Goal: Task Accomplishment & Management: Use online tool/utility

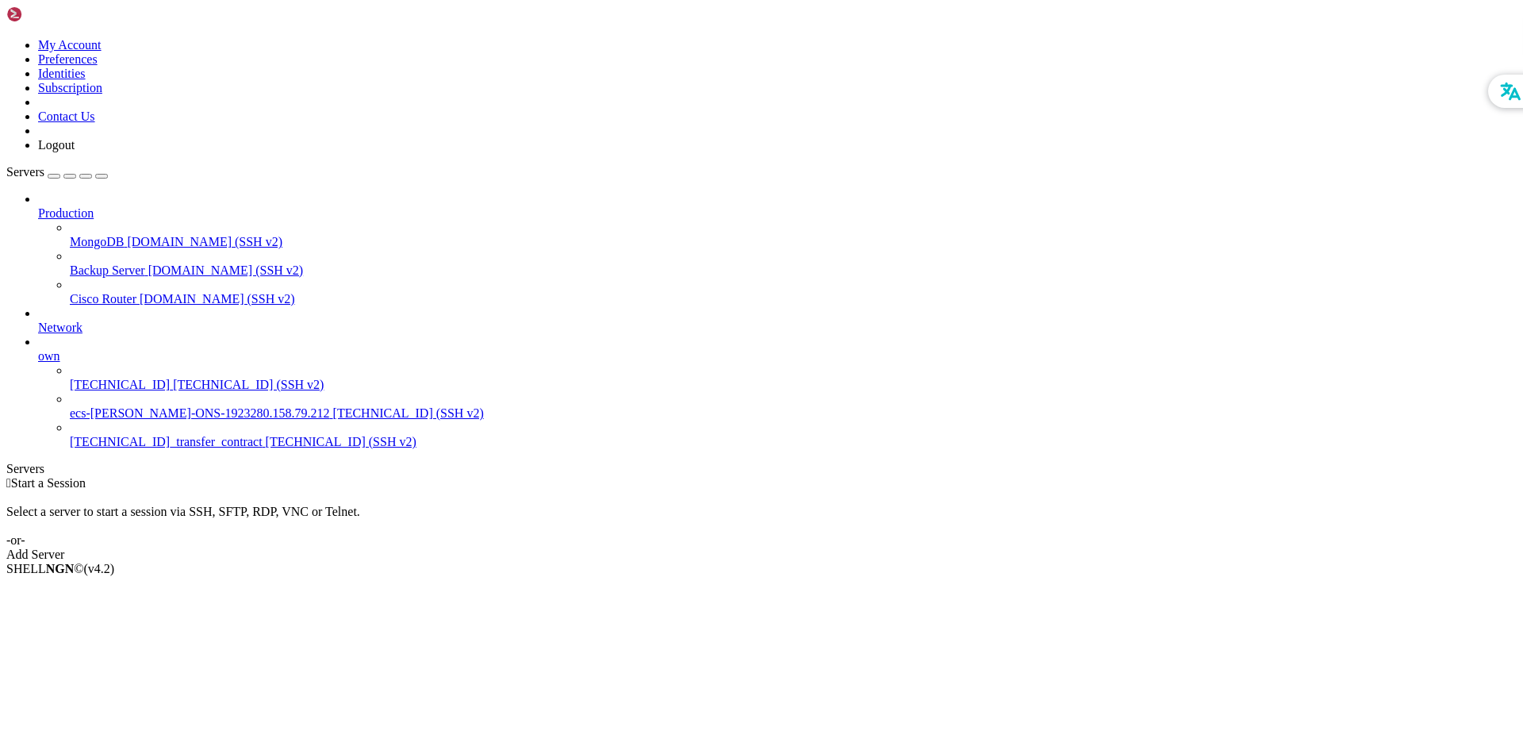
click at [129, 435] on span "[TECHNICAL_ID]_transfer_contract" at bounding box center [166, 441] width 193 height 13
click at [70, 435] on icon at bounding box center [70, 435] width 0 height 0
click at [102, 435] on span "[TECHNICAL_ID]_transfer_contract" at bounding box center [166, 441] width 193 height 13
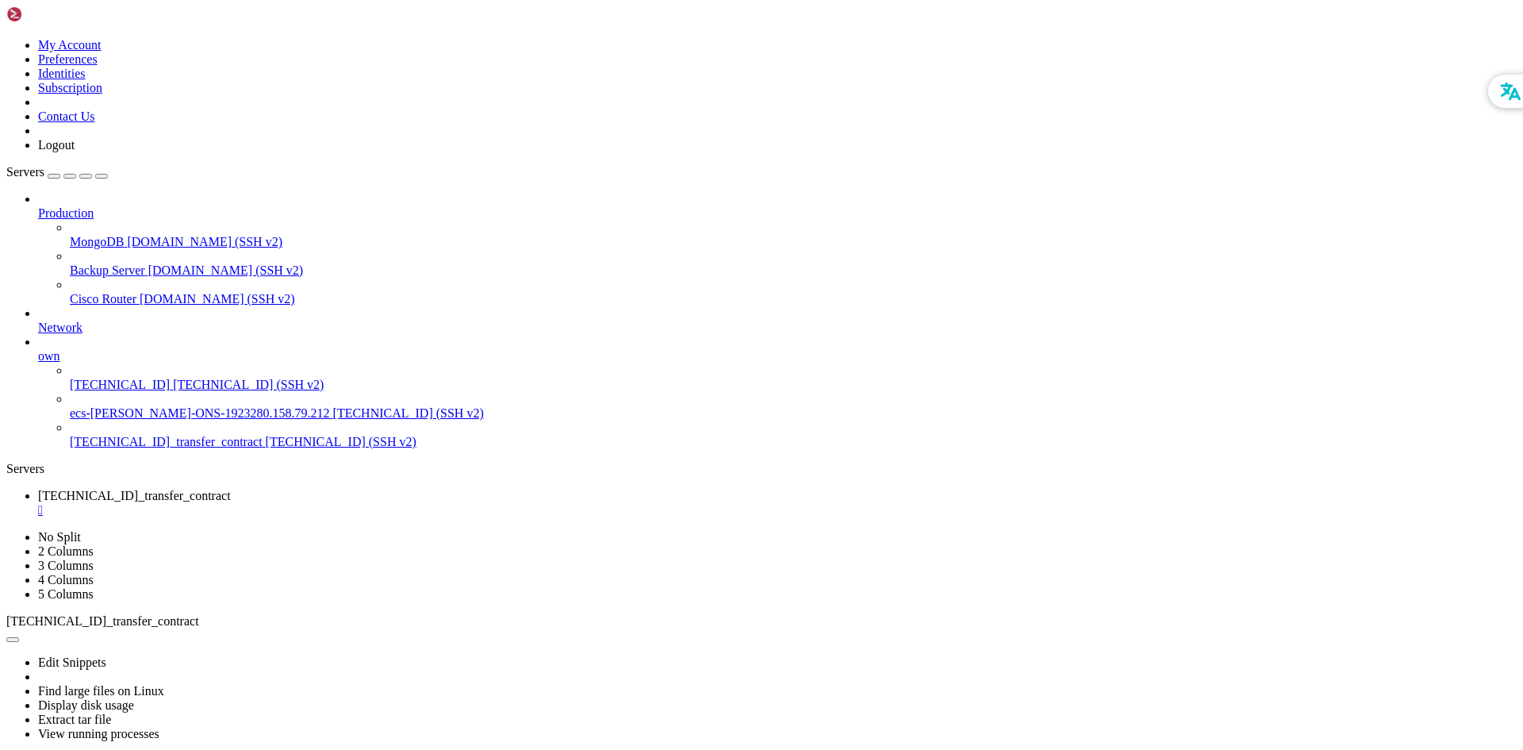
drag, startPoint x: 543, startPoint y: 1107, endPoint x: 443, endPoint y: 1168, distance: 116.7
drag, startPoint x: 13, startPoint y: 1107, endPoint x: 1084, endPoint y: 1261, distance: 1081.9
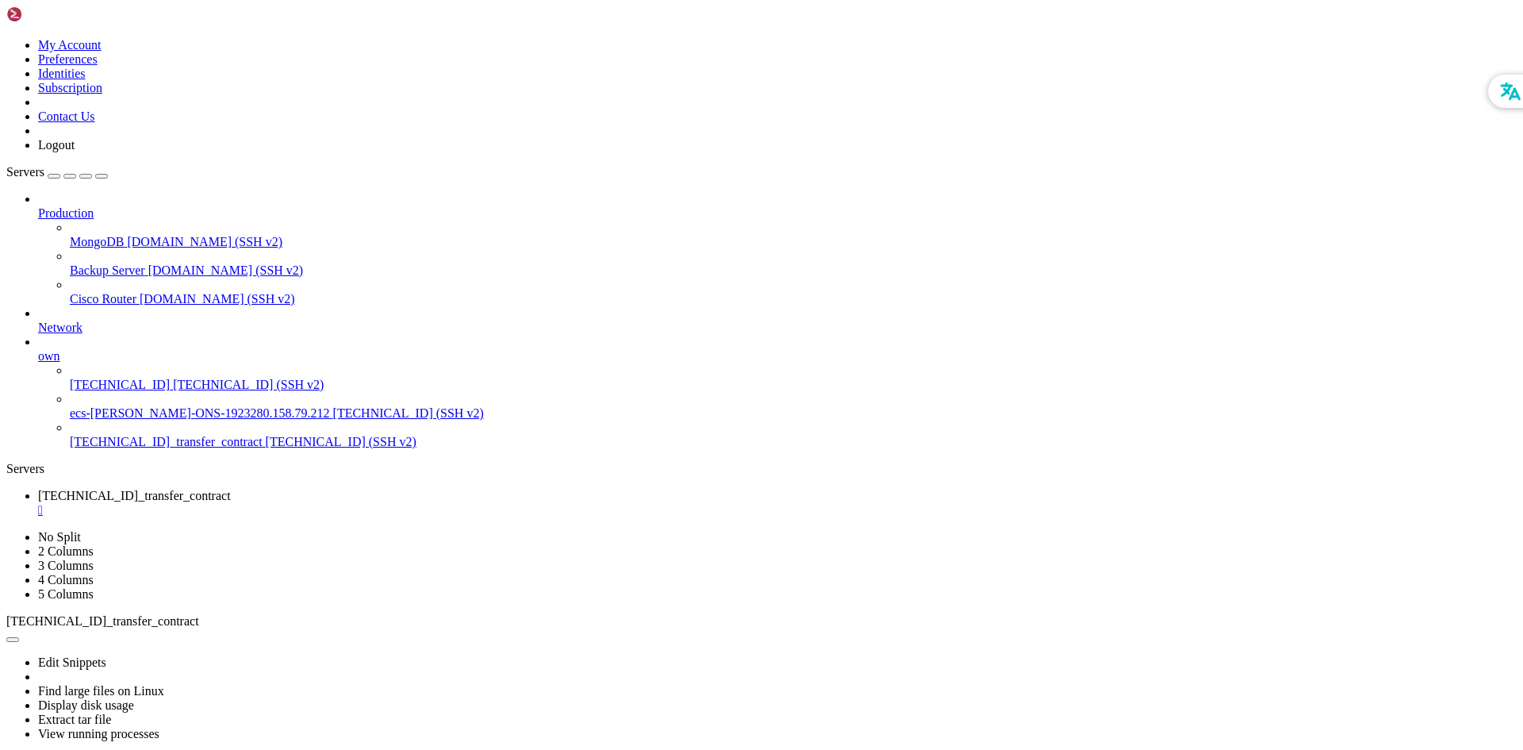
drag, startPoint x: 12, startPoint y: 1092, endPoint x: 1230, endPoint y: 1306, distance: 1236.2
drag, startPoint x: 480, startPoint y: 1345, endPoint x: 355, endPoint y: 1357, distance: 125.1
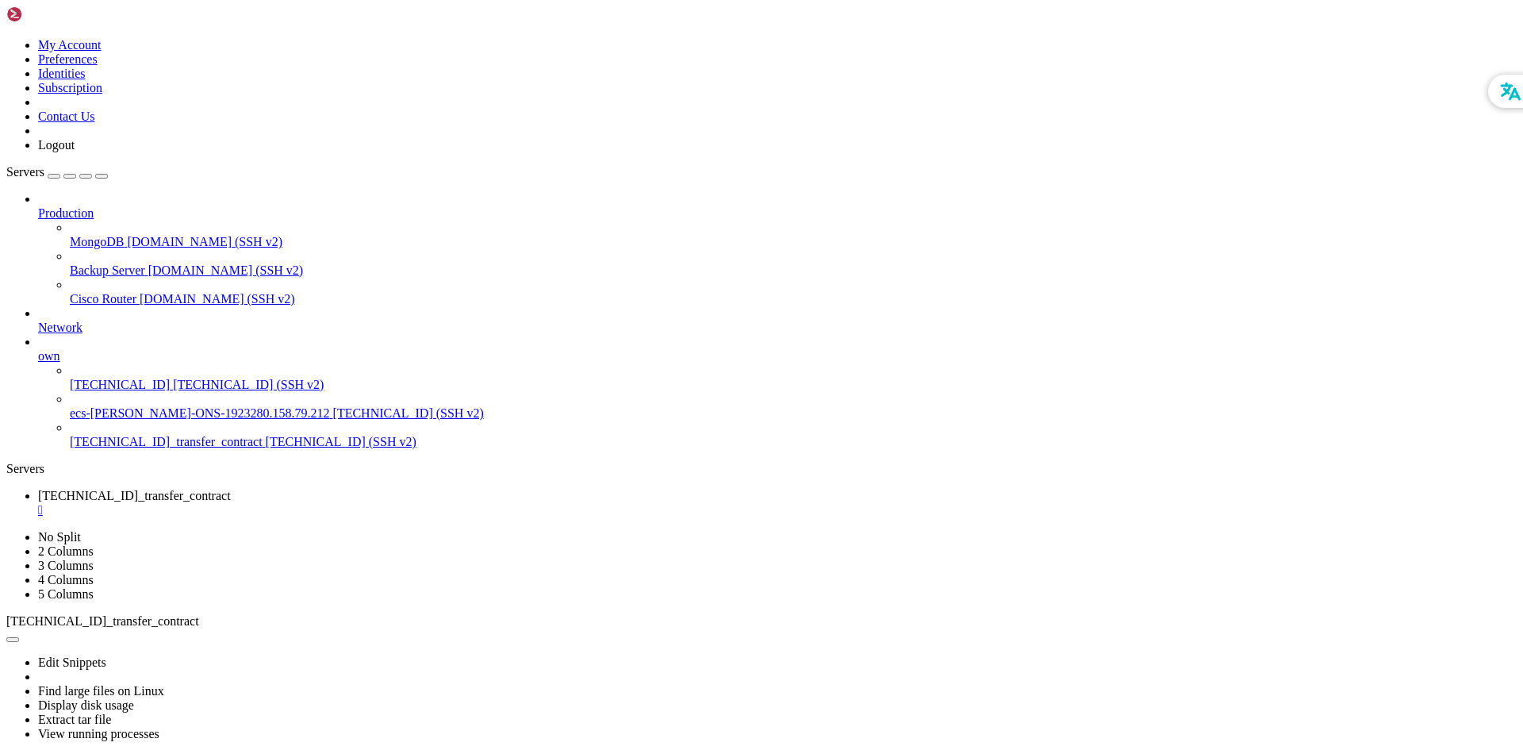
scroll to position [148, 0]
drag, startPoint x: 115, startPoint y: 1359, endPoint x: 13, endPoint y: 1172, distance: 212.7
drag, startPoint x: 574, startPoint y: 1181, endPoint x: 382, endPoint y: 1391, distance: 284.1
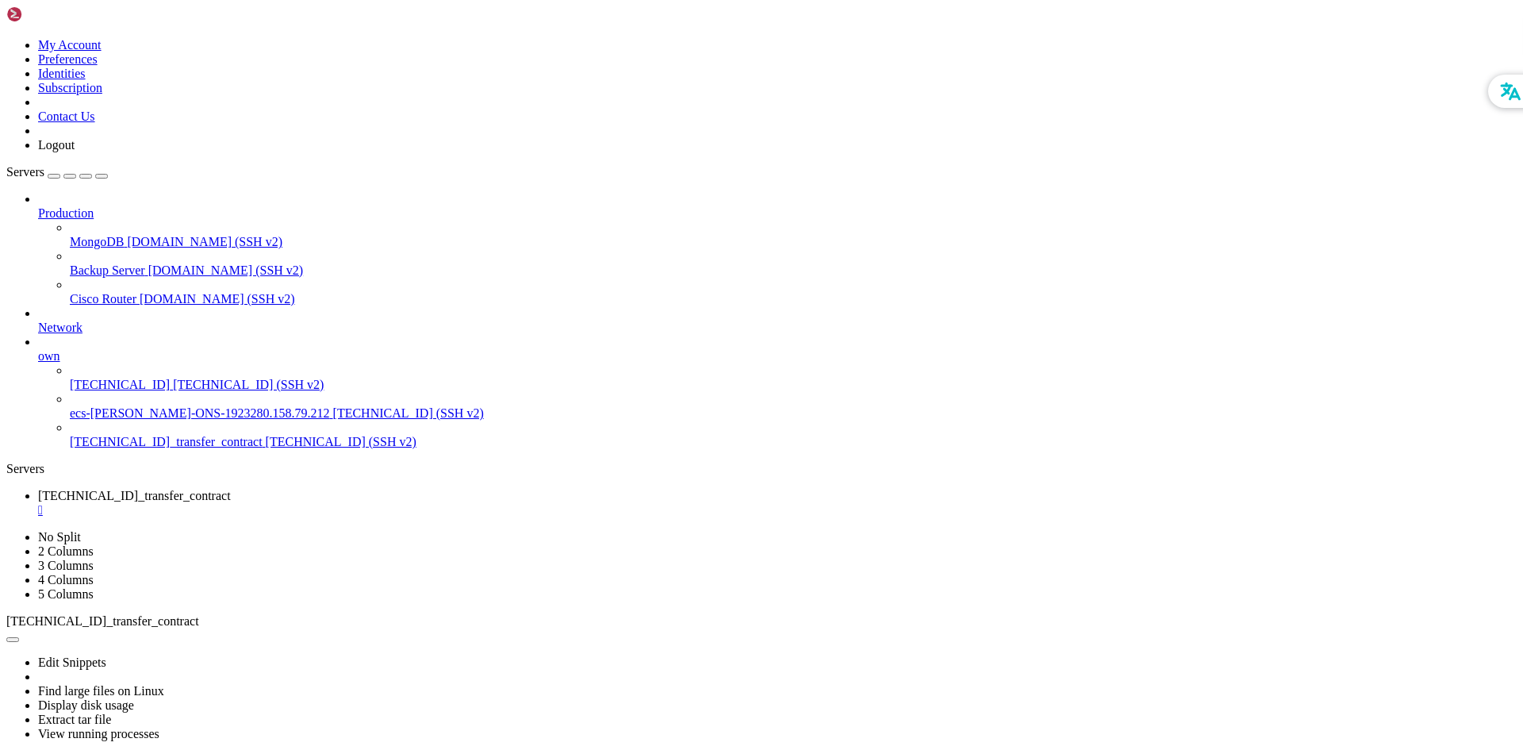
scroll to position [3385, 0]
drag, startPoint x: 508, startPoint y: 1234, endPoint x: 446, endPoint y: 1292, distance: 85.9
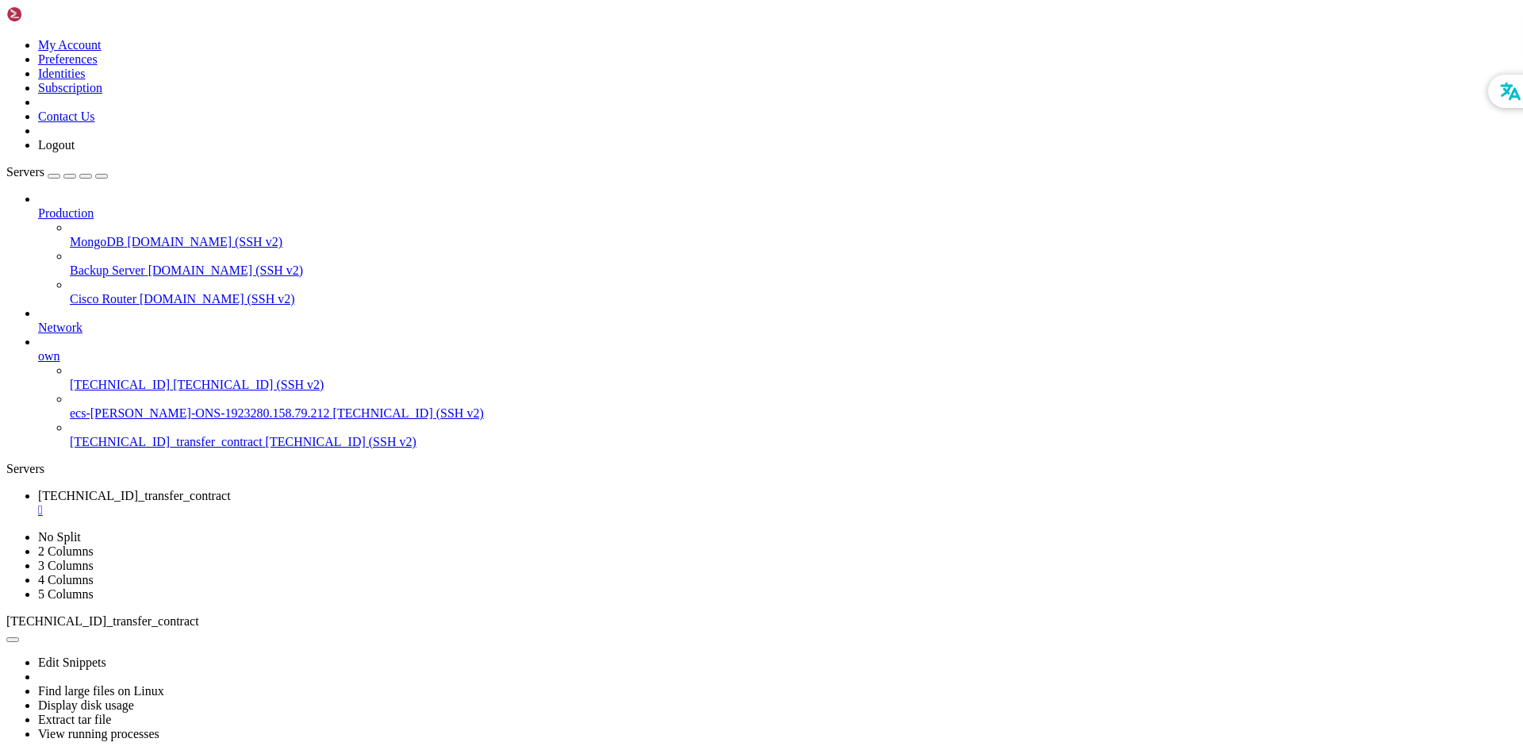
scroll to position [10613, 0]
drag, startPoint x: 125, startPoint y: 1405, endPoint x: 11, endPoint y: 1380, distance: 116.1
drag, startPoint x: 102, startPoint y: 1402, endPoint x: 12, endPoint y: 1380, distance: 92.9
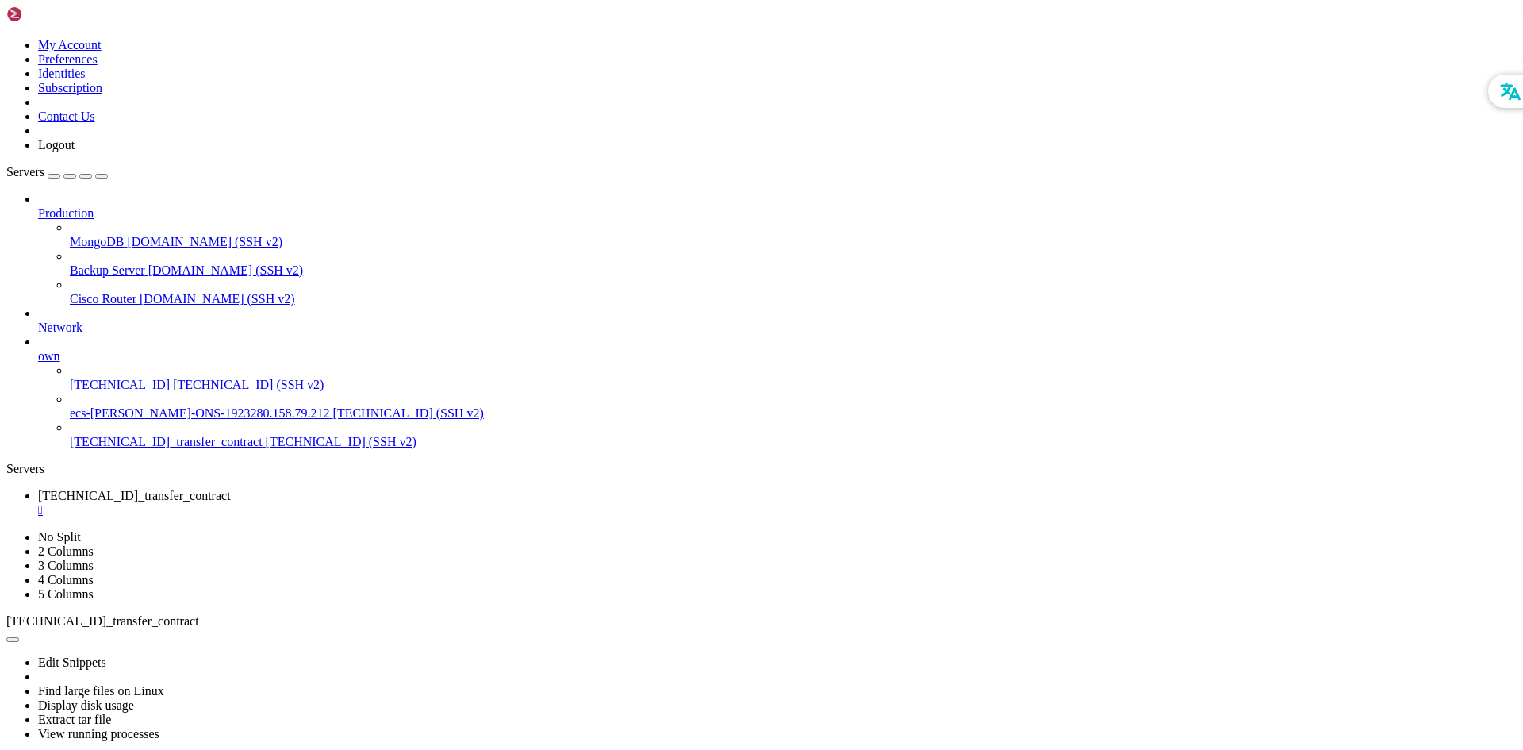
drag, startPoint x: 542, startPoint y: 1051, endPoint x: 389, endPoint y: 1322, distance: 311.5
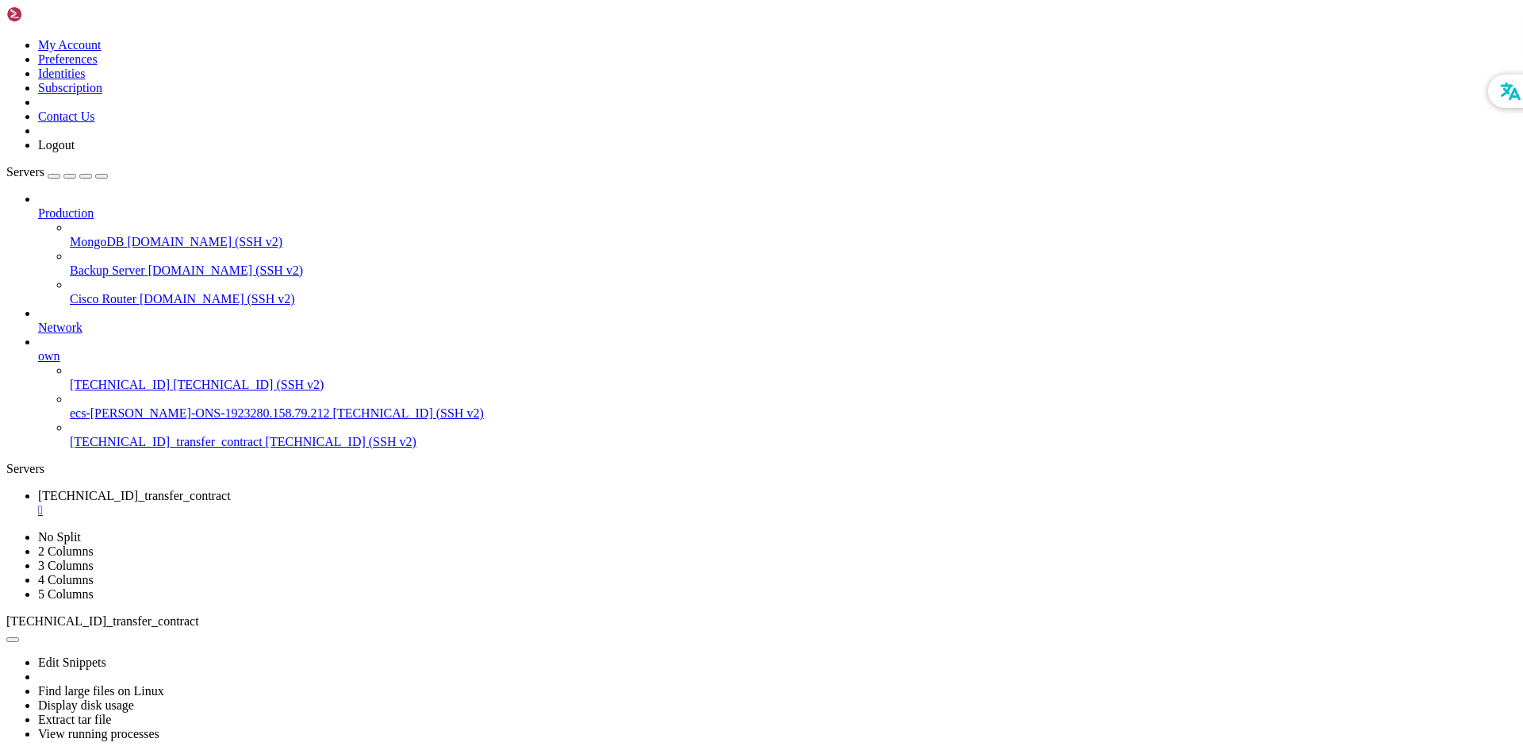
drag, startPoint x: 181, startPoint y: 1404, endPoint x: 12, endPoint y: 1346, distance: 178.6
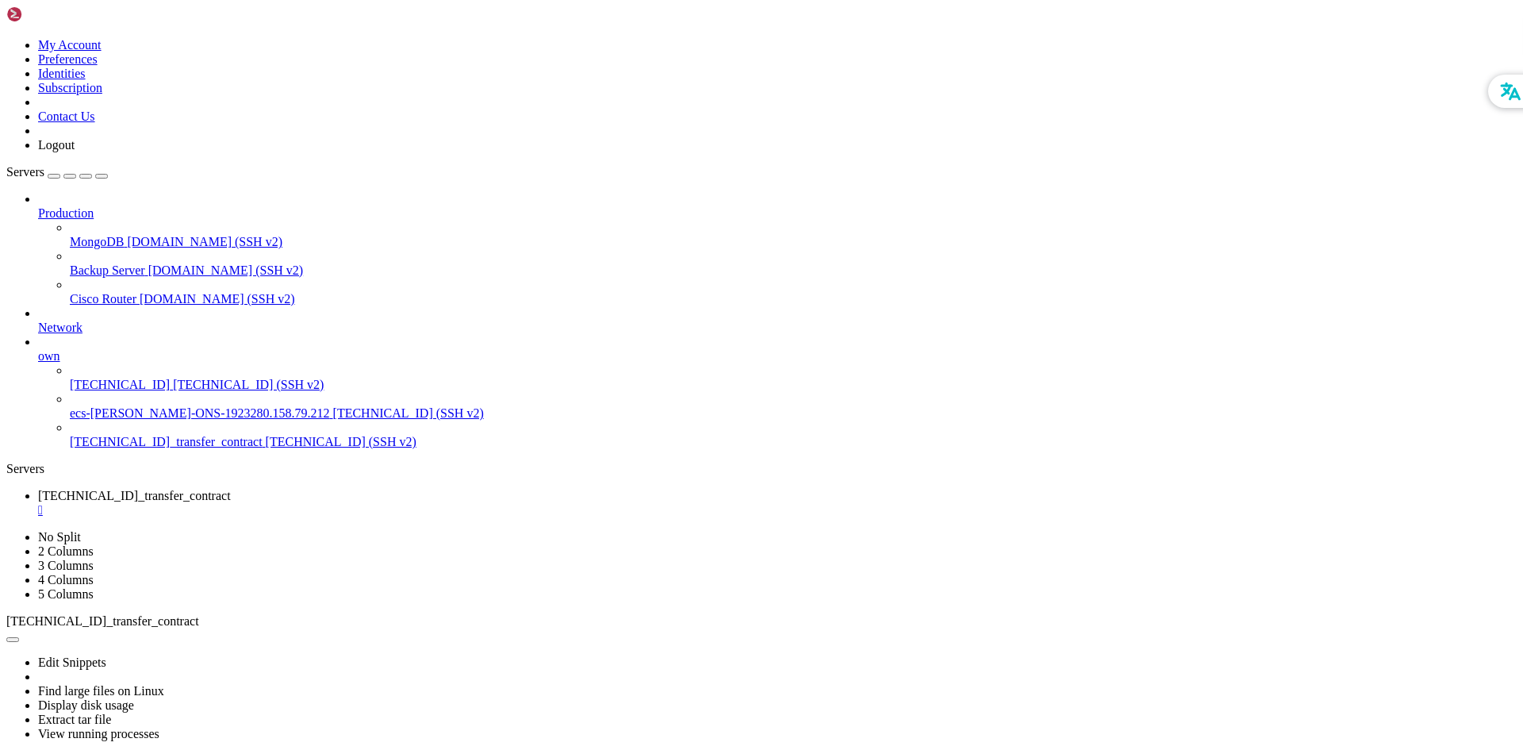
drag, startPoint x: 505, startPoint y: 1369, endPoint x: 448, endPoint y: 1366, distance: 56.4
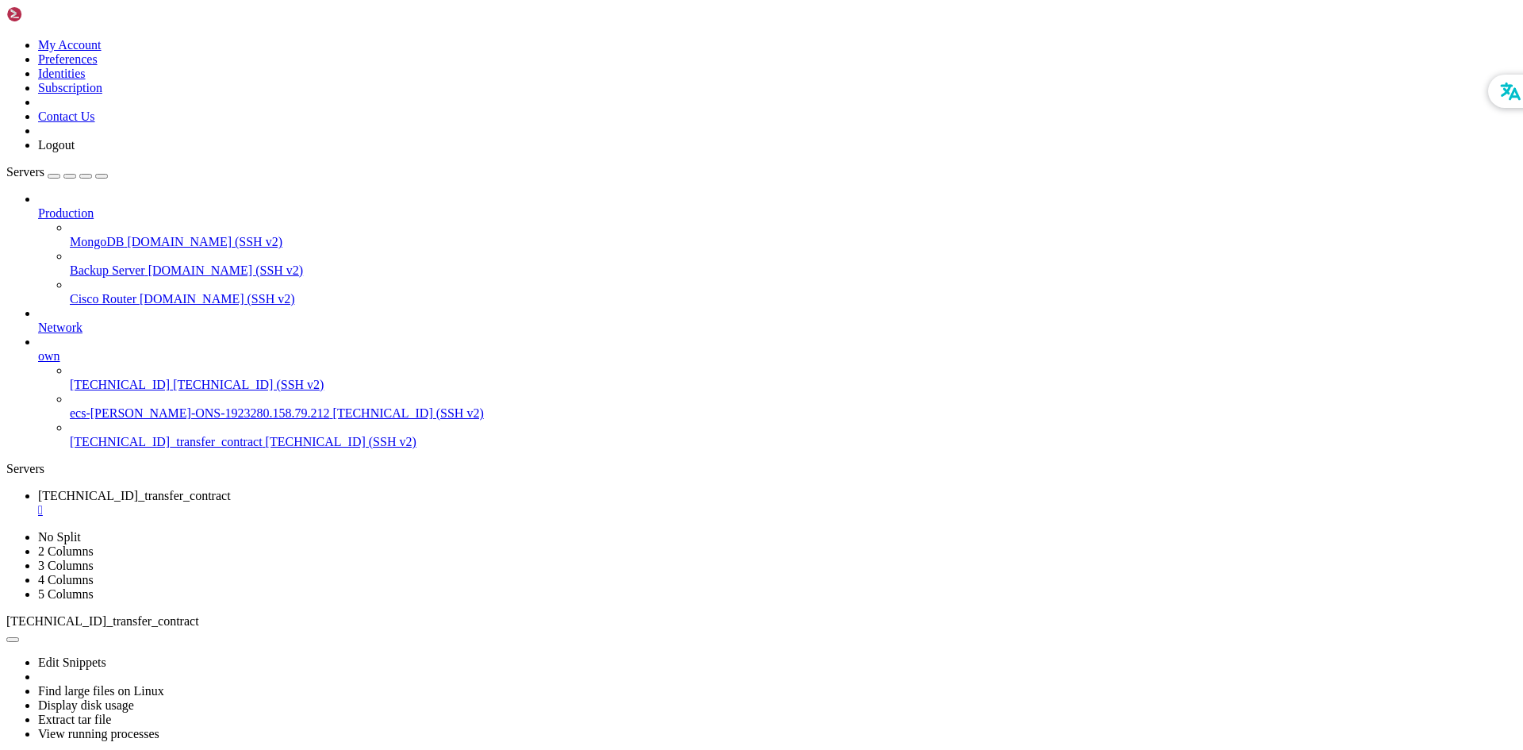
drag, startPoint x: 360, startPoint y: 1364, endPoint x: 330, endPoint y: 1375, distance: 32.1
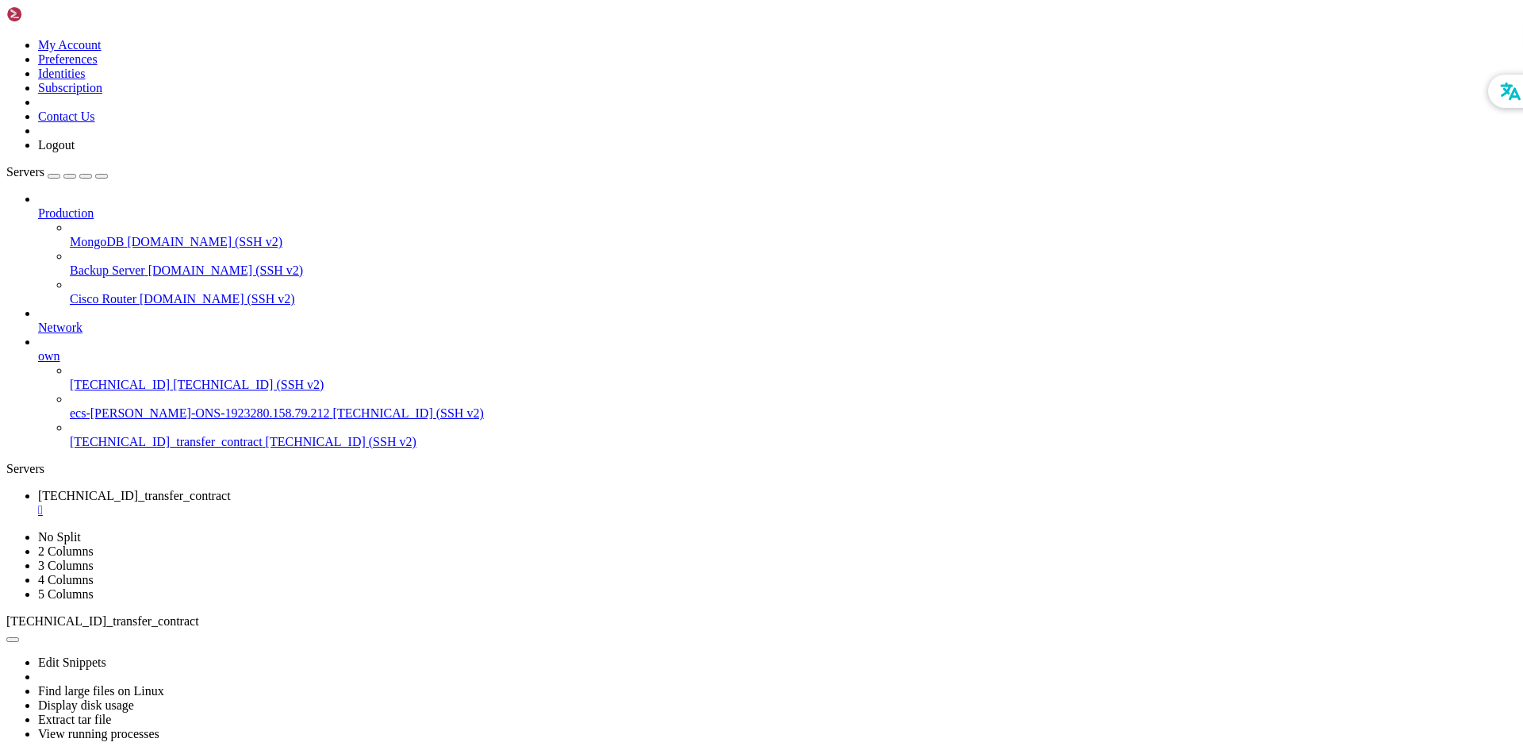
scroll to position [10896, 0]
drag, startPoint x: 582, startPoint y: 1248, endPoint x: 521, endPoint y: 1339, distance: 109.8
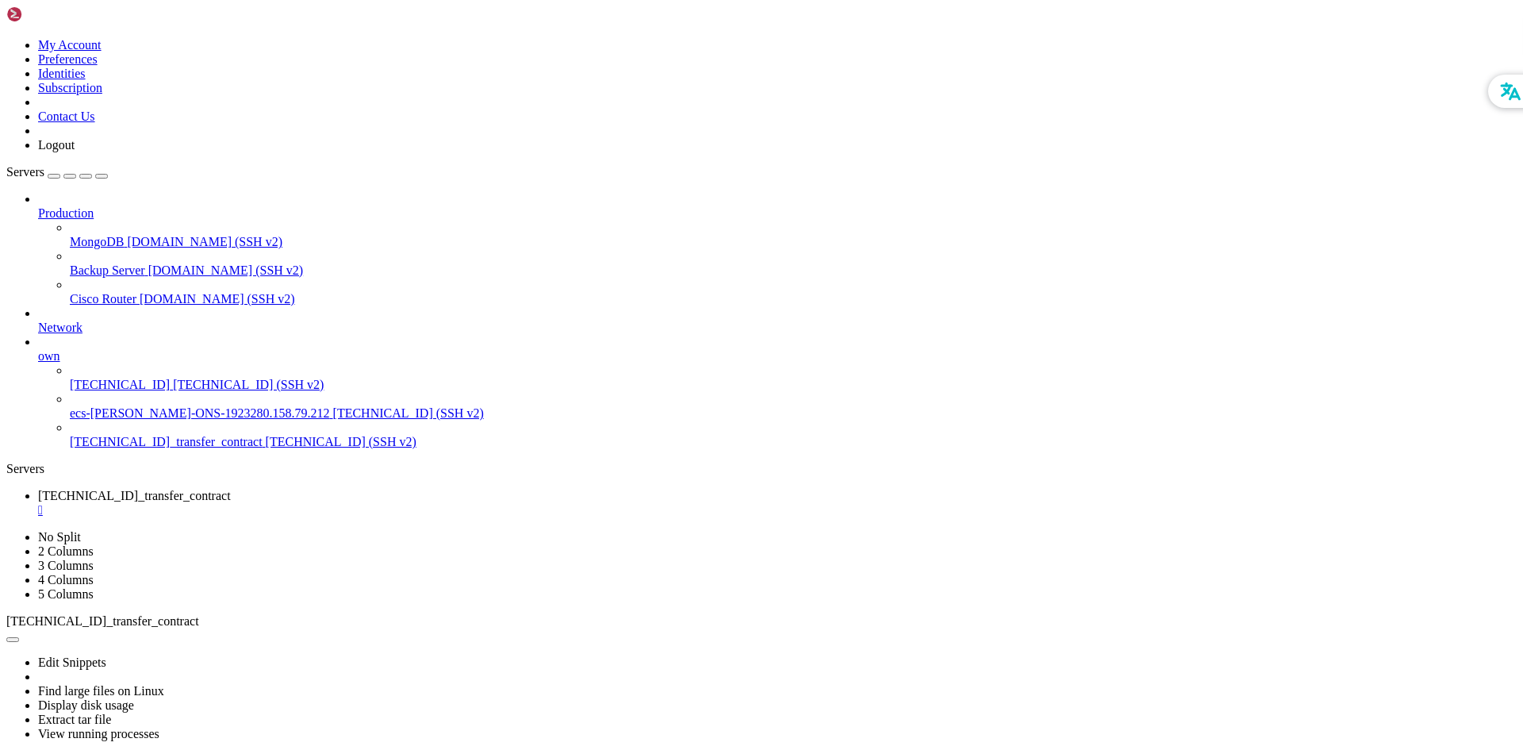
scroll to position [11044, 0]
drag, startPoint x: 190, startPoint y: 1378, endPoint x: 347, endPoint y: 1378, distance: 157.1
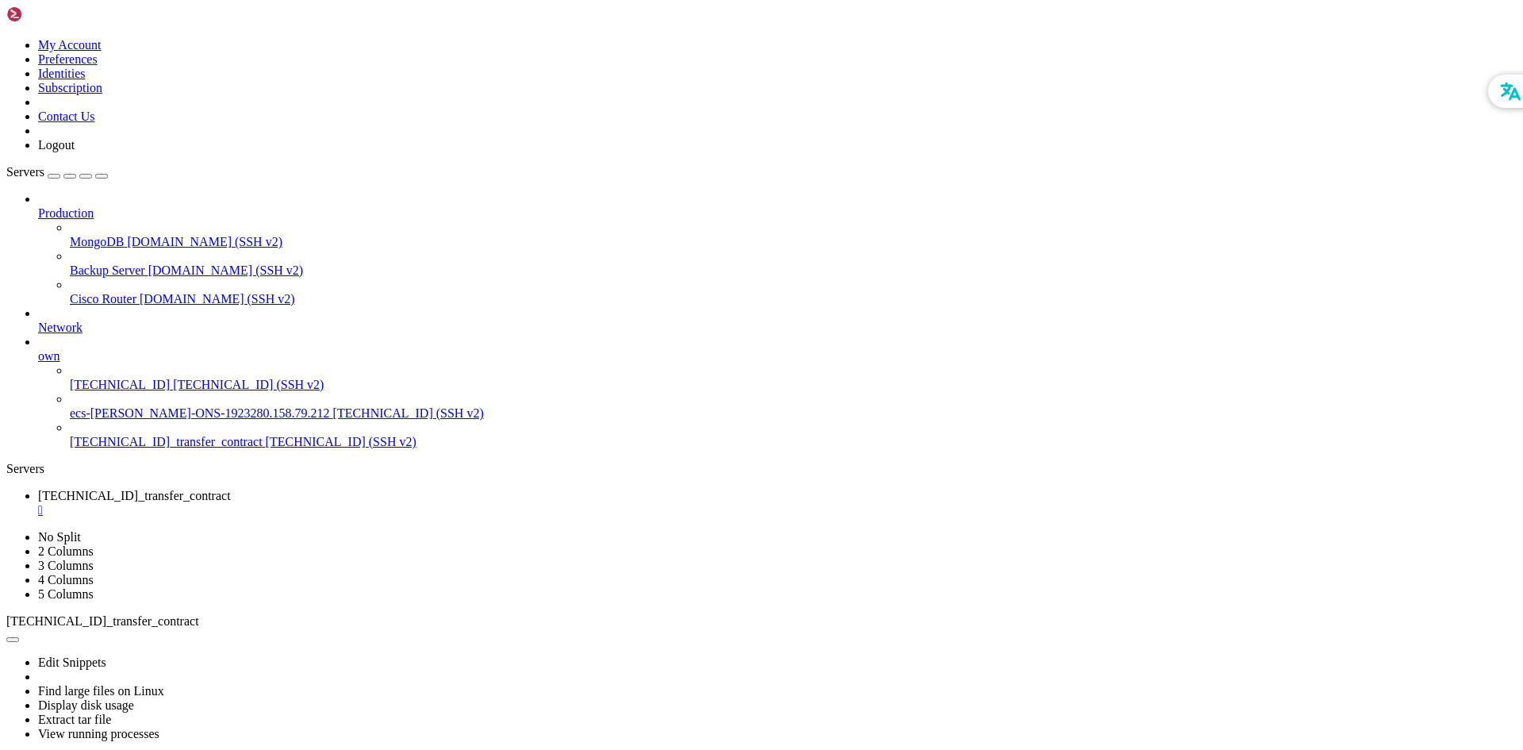
drag, startPoint x: 184, startPoint y: 1377, endPoint x: 354, endPoint y: 1377, distance: 169.8
drag, startPoint x: 395, startPoint y: 1389, endPoint x: 350, endPoint y: 1408, distance: 49.1
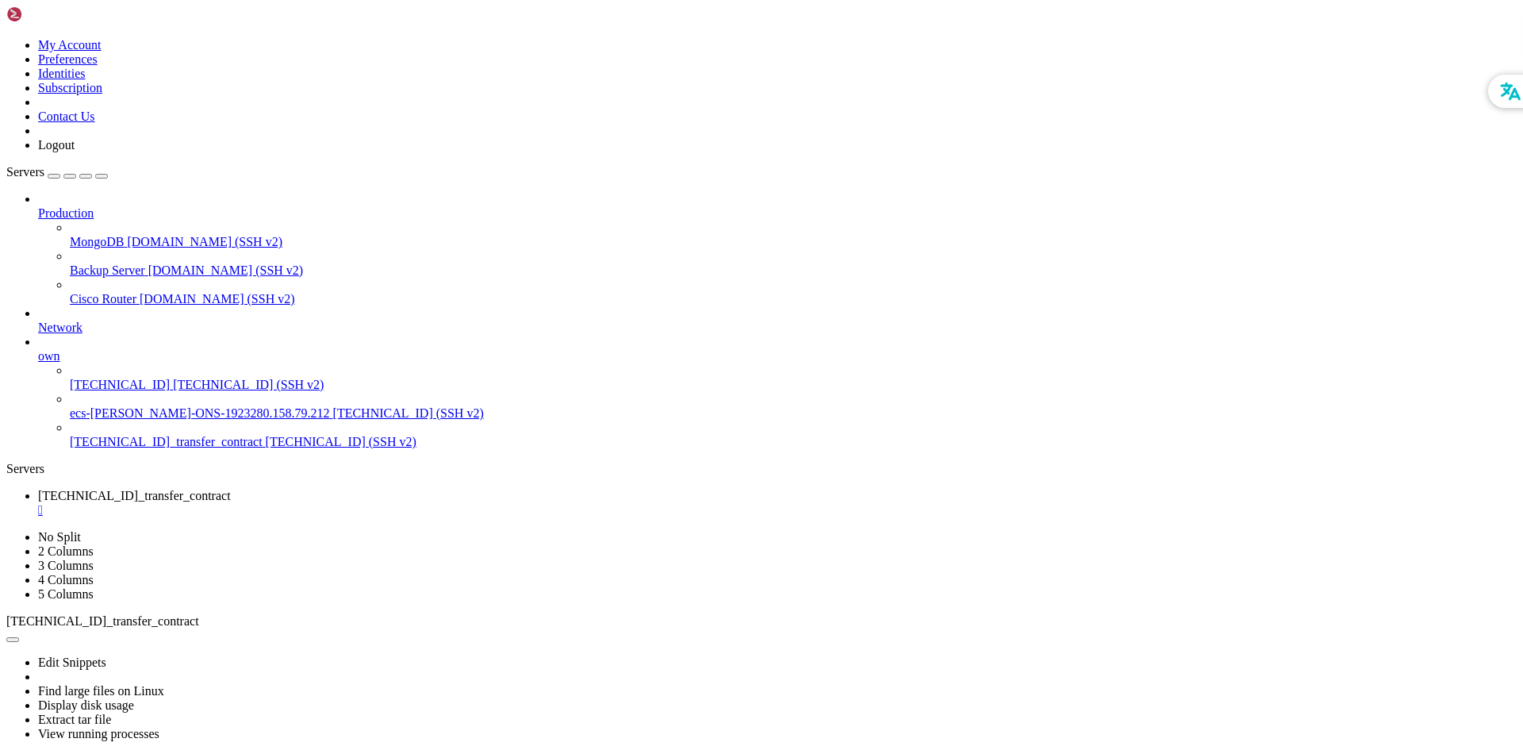
drag, startPoint x: 664, startPoint y: 1119, endPoint x: 605, endPoint y: 1301, distance: 190.9
drag, startPoint x: 13, startPoint y: 1120, endPoint x: 263, endPoint y: 1406, distance: 380.0
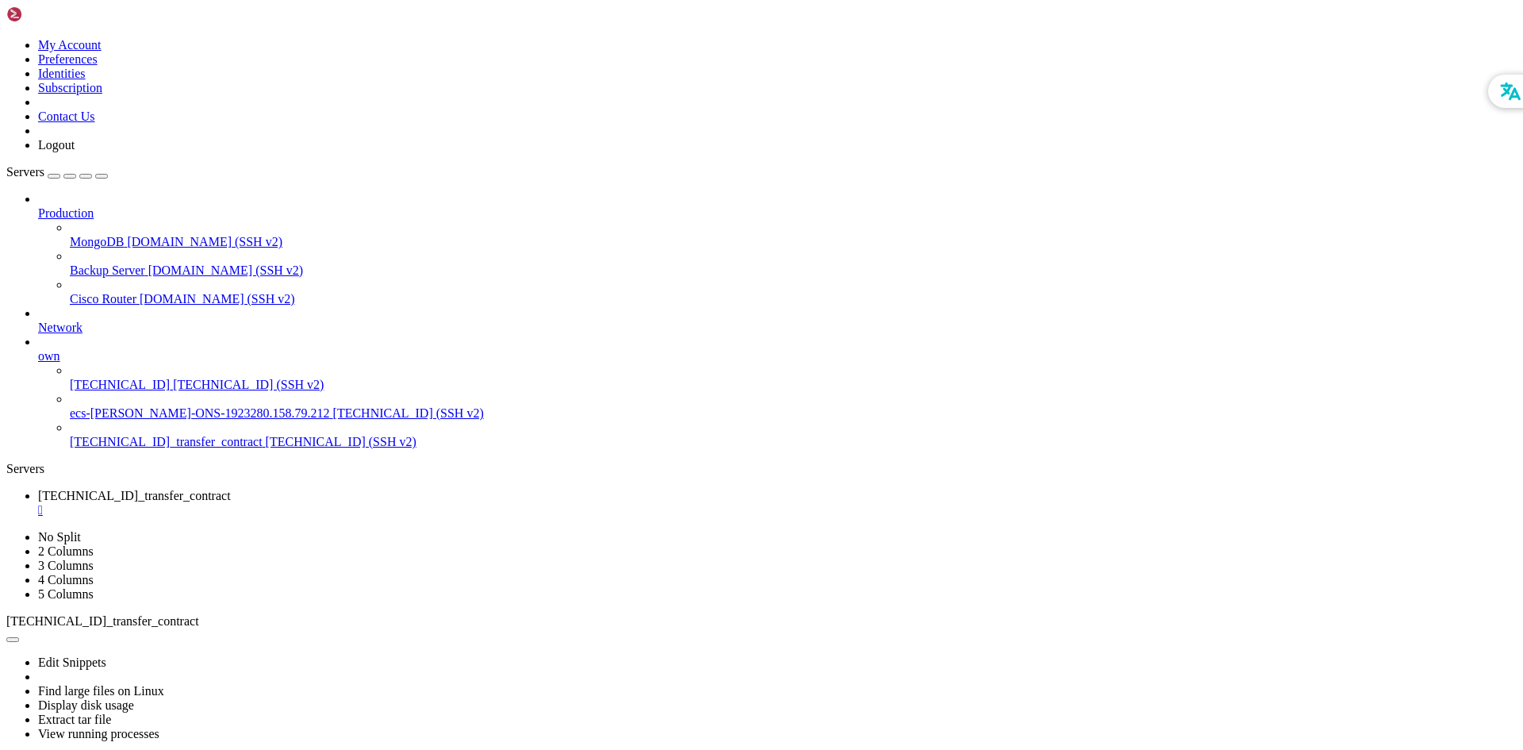
drag, startPoint x: 645, startPoint y: 1211, endPoint x: 568, endPoint y: 1314, distance: 128.7
drag, startPoint x: 671, startPoint y: 1168, endPoint x: 616, endPoint y: 1290, distance: 133.5
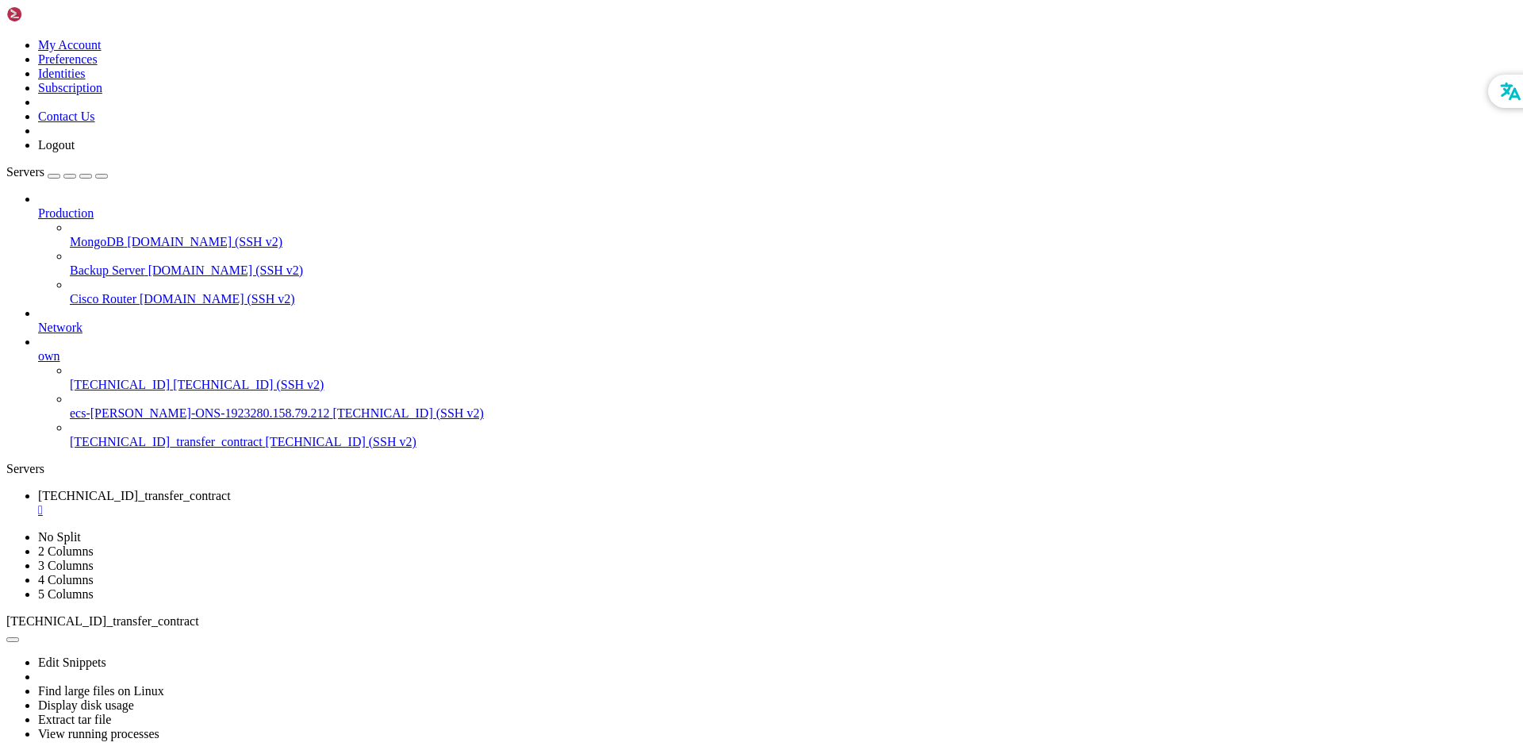
drag, startPoint x: 791, startPoint y: 1149, endPoint x: 602, endPoint y: 1301, distance: 242.1
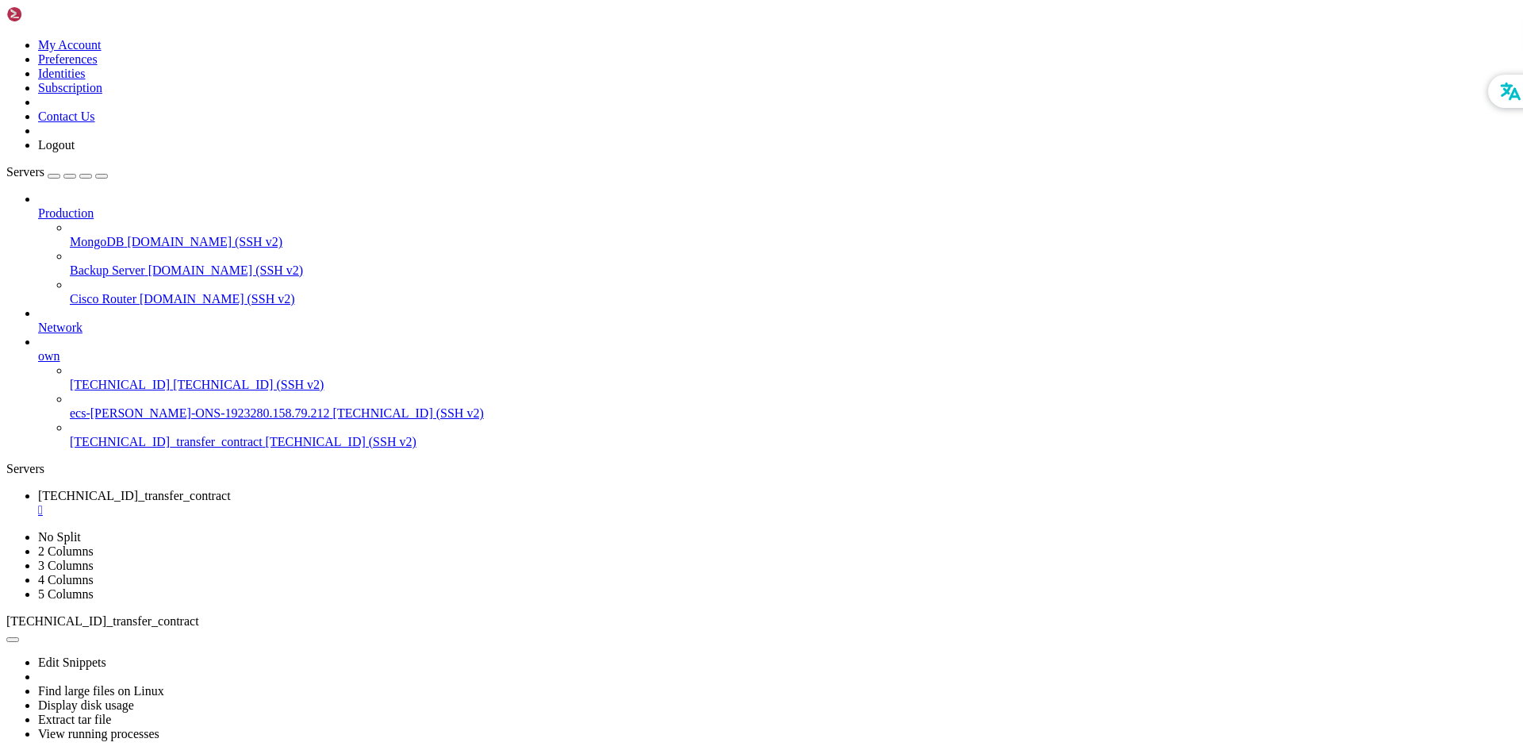
drag, startPoint x: 666, startPoint y: 1071, endPoint x: 558, endPoint y: 1380, distance: 327.9
drag, startPoint x: 712, startPoint y: 1183, endPoint x: 733, endPoint y: 1303, distance: 121.5
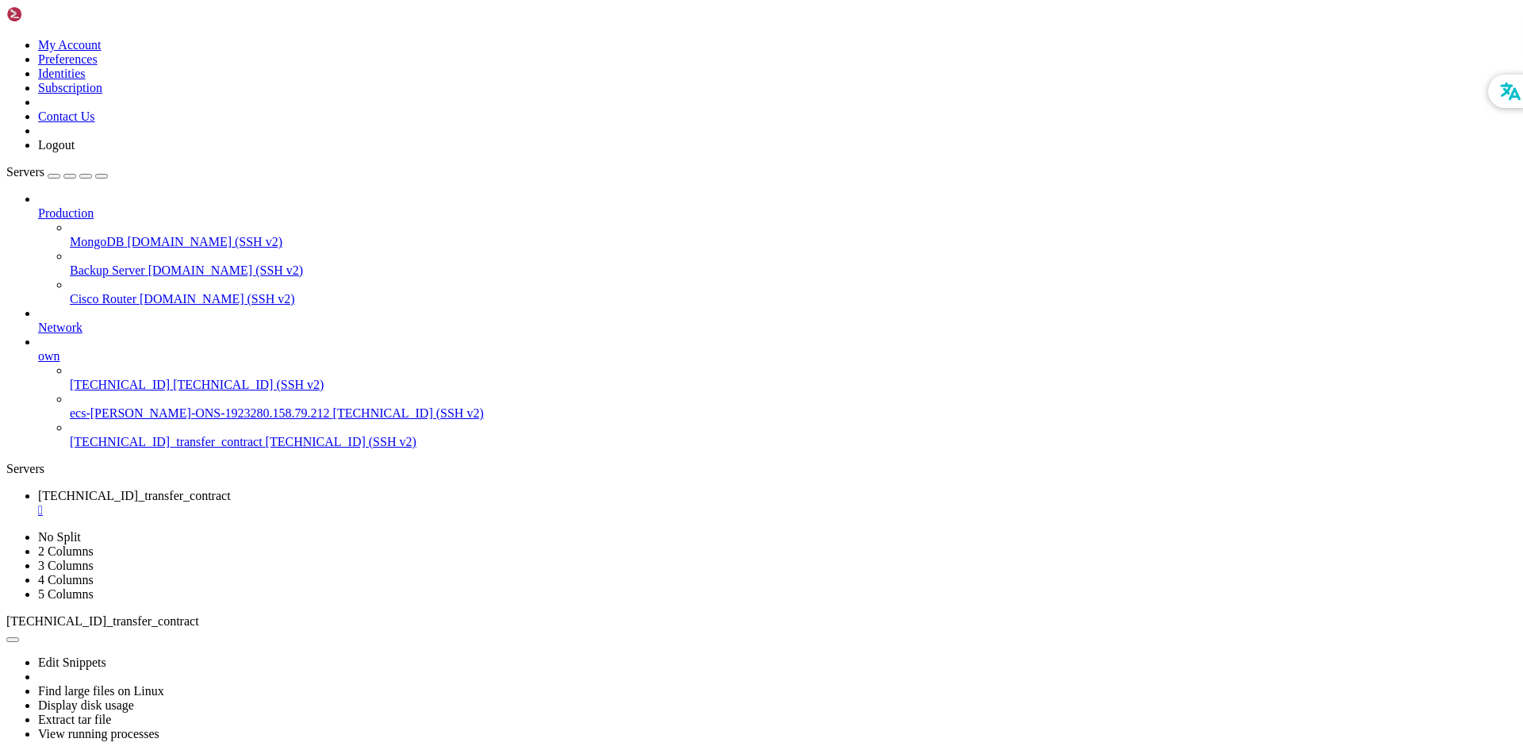
scroll to position [11584, 0]
drag, startPoint x: 12, startPoint y: 973, endPoint x: 286, endPoint y: 1391, distance: 499.7
drag, startPoint x: 569, startPoint y: 1235, endPoint x: 608, endPoint y: 1330, distance: 102.8
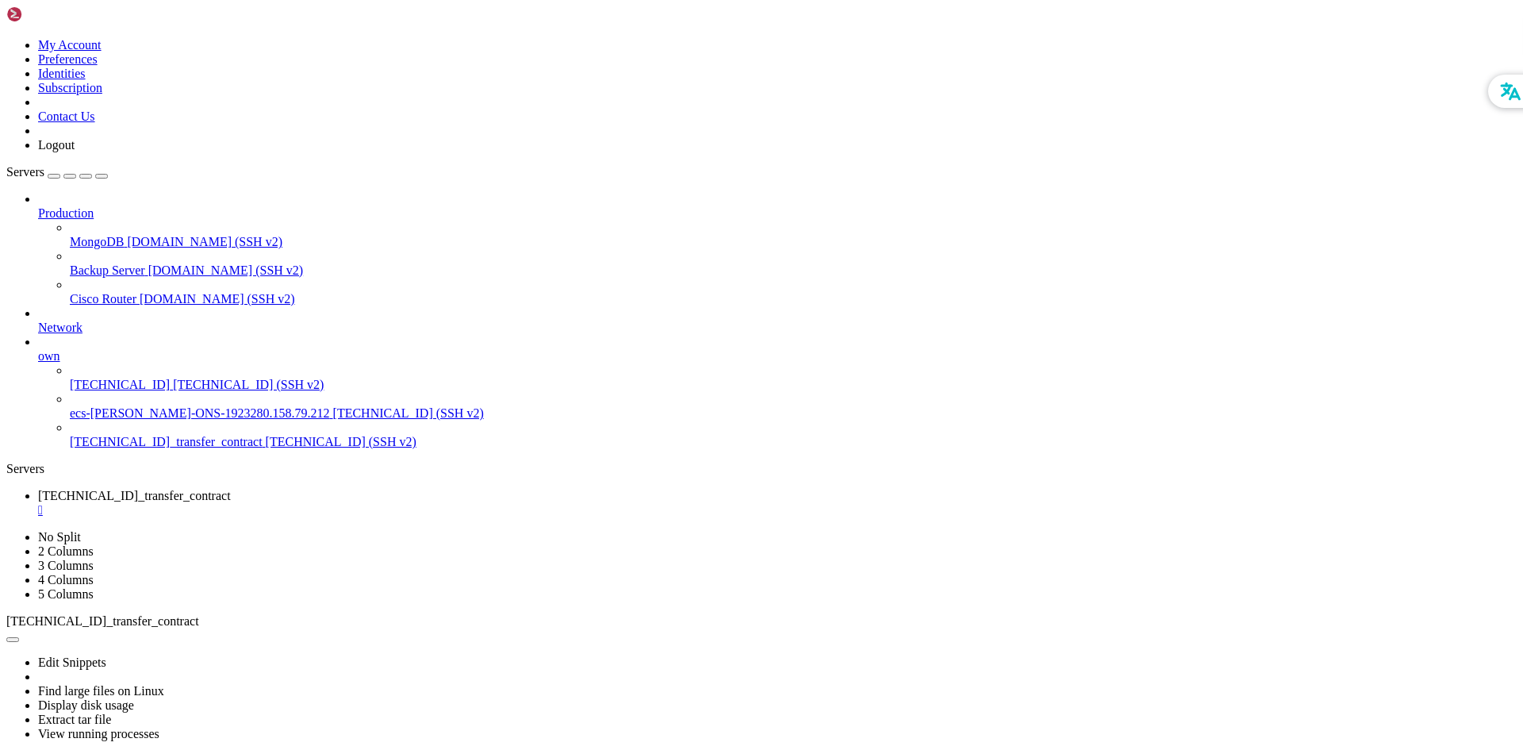
drag, startPoint x: 767, startPoint y: 1322, endPoint x: 730, endPoint y: 1369, distance: 60.5
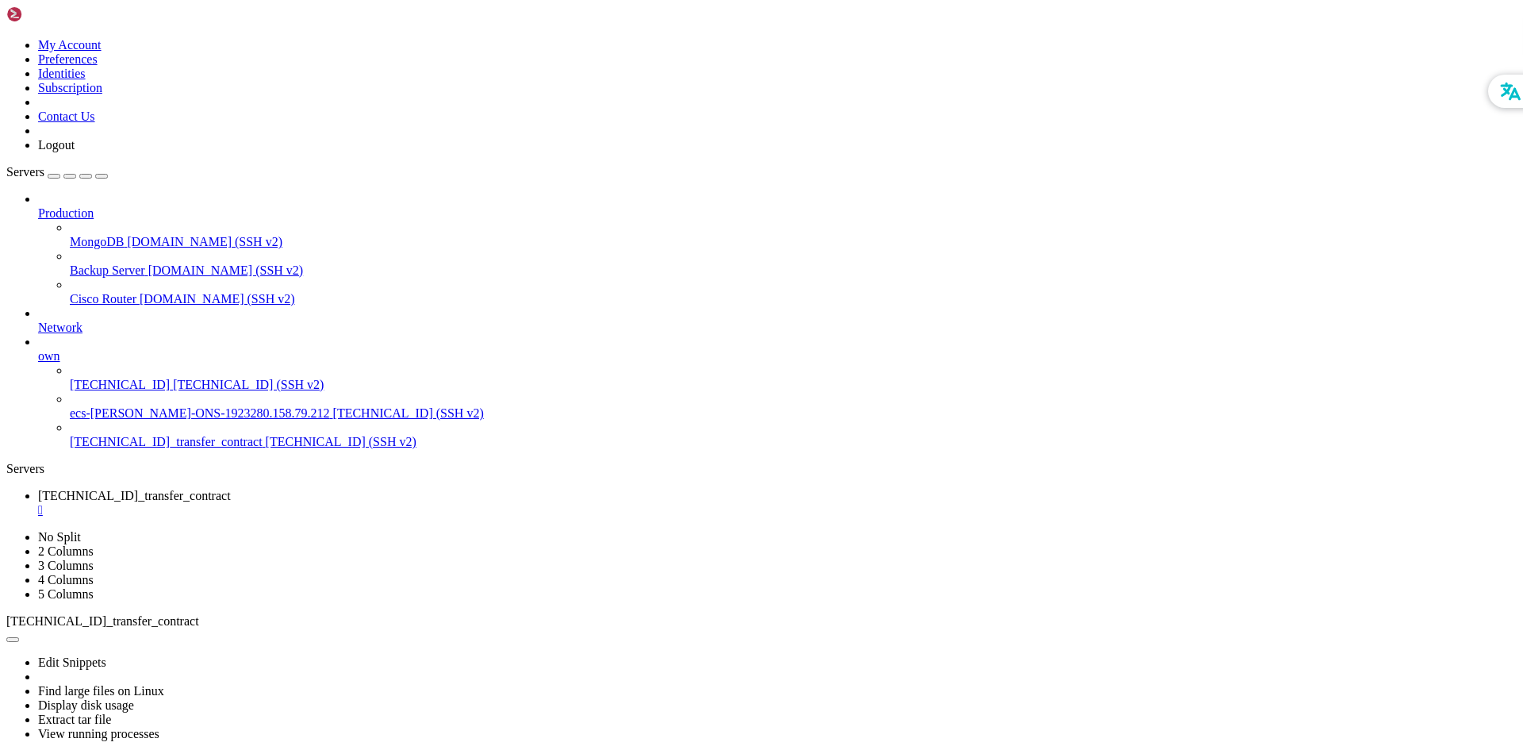
scroll to position [12029, 0]
drag, startPoint x: 664, startPoint y: 1291, endPoint x: 639, endPoint y: 1332, distance: 47.3
drag, startPoint x: 13, startPoint y: 1377, endPoint x: 704, endPoint y: 1395, distance: 691.2
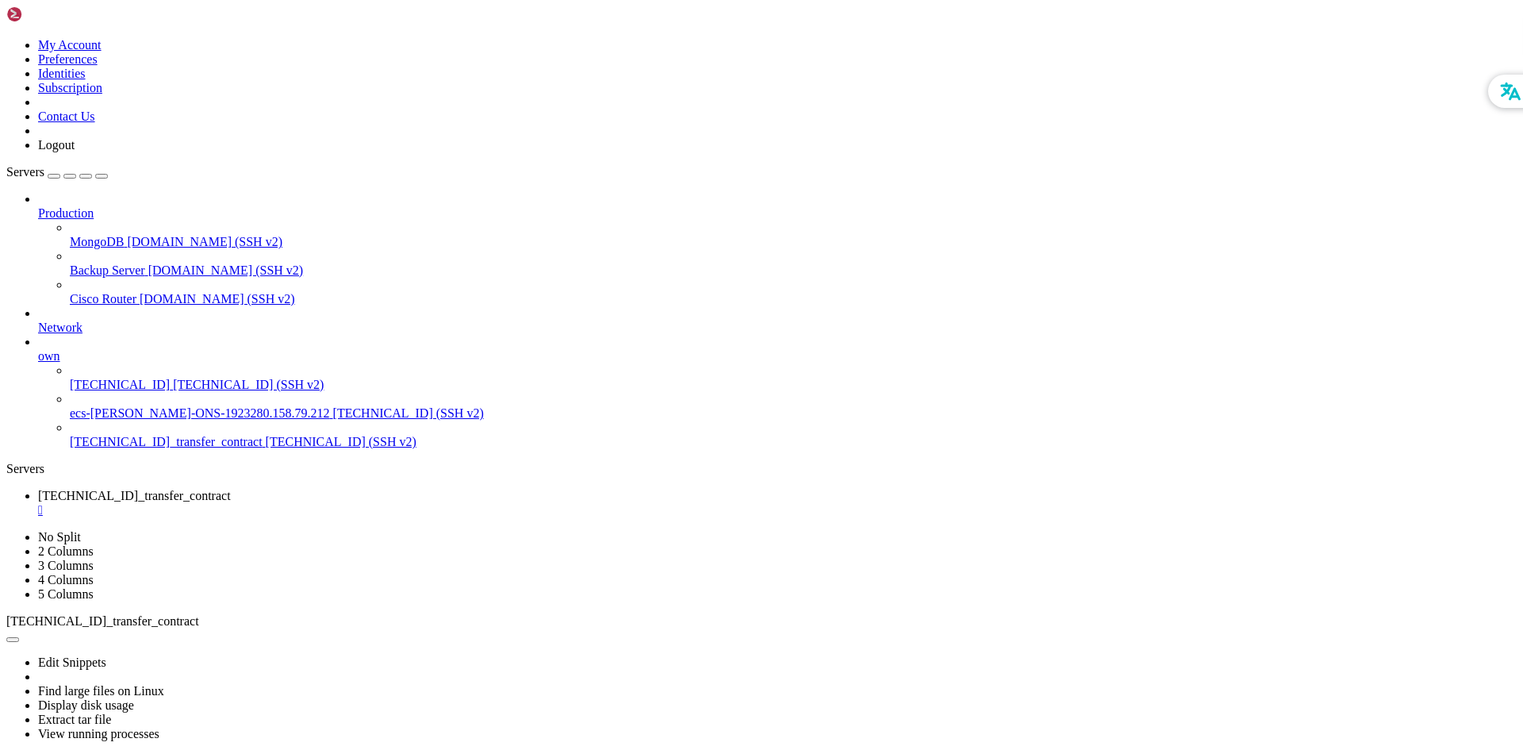
drag, startPoint x: 703, startPoint y: 1251, endPoint x: 777, endPoint y: 1337, distance: 113.1
drag, startPoint x: 98, startPoint y: 1337, endPoint x: 11, endPoint y: 1218, distance: 146.9
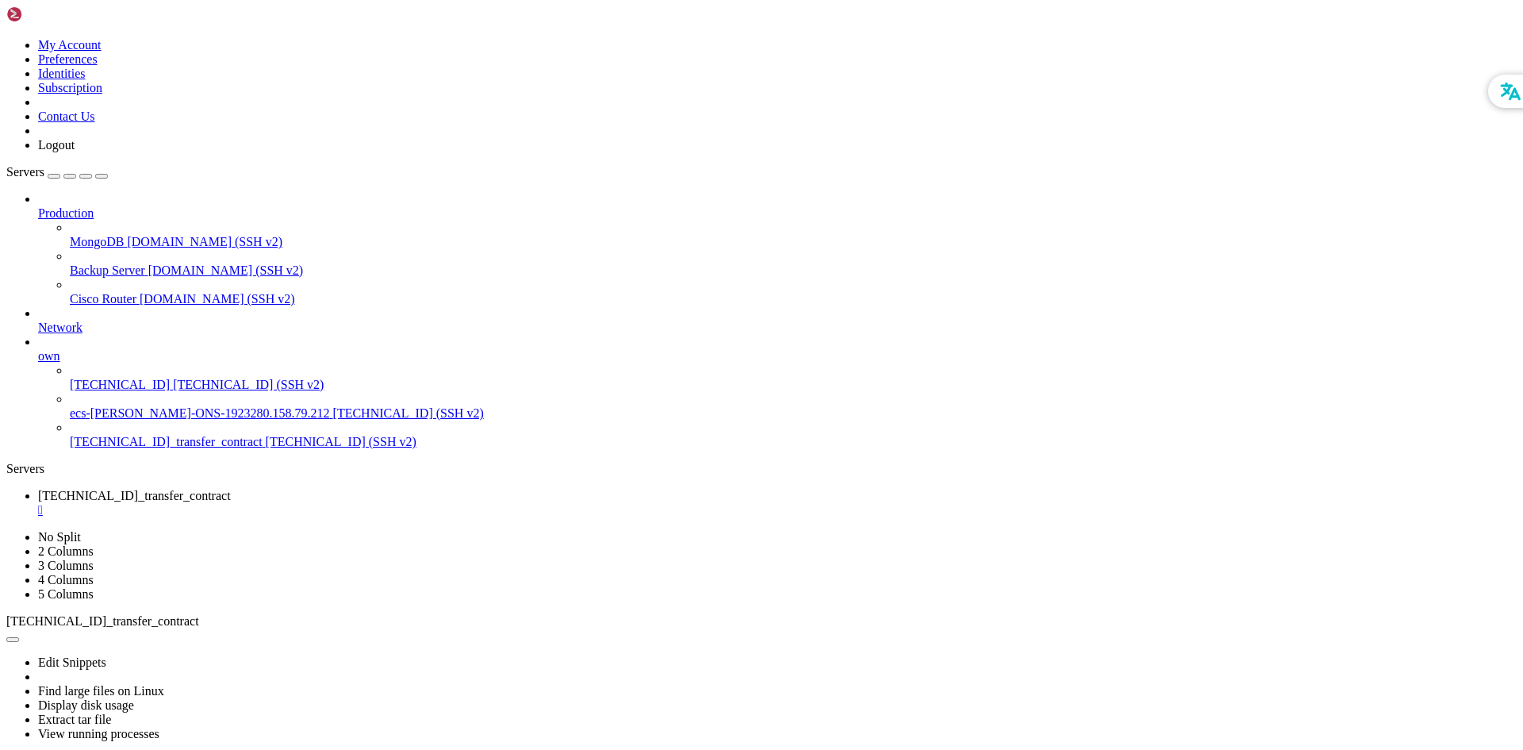
drag, startPoint x: 160, startPoint y: 1403, endPoint x: 267, endPoint y: 1002, distance: 415.4
drag, startPoint x: 514, startPoint y: 1277, endPoint x: 511, endPoint y: 1364, distance: 87.3
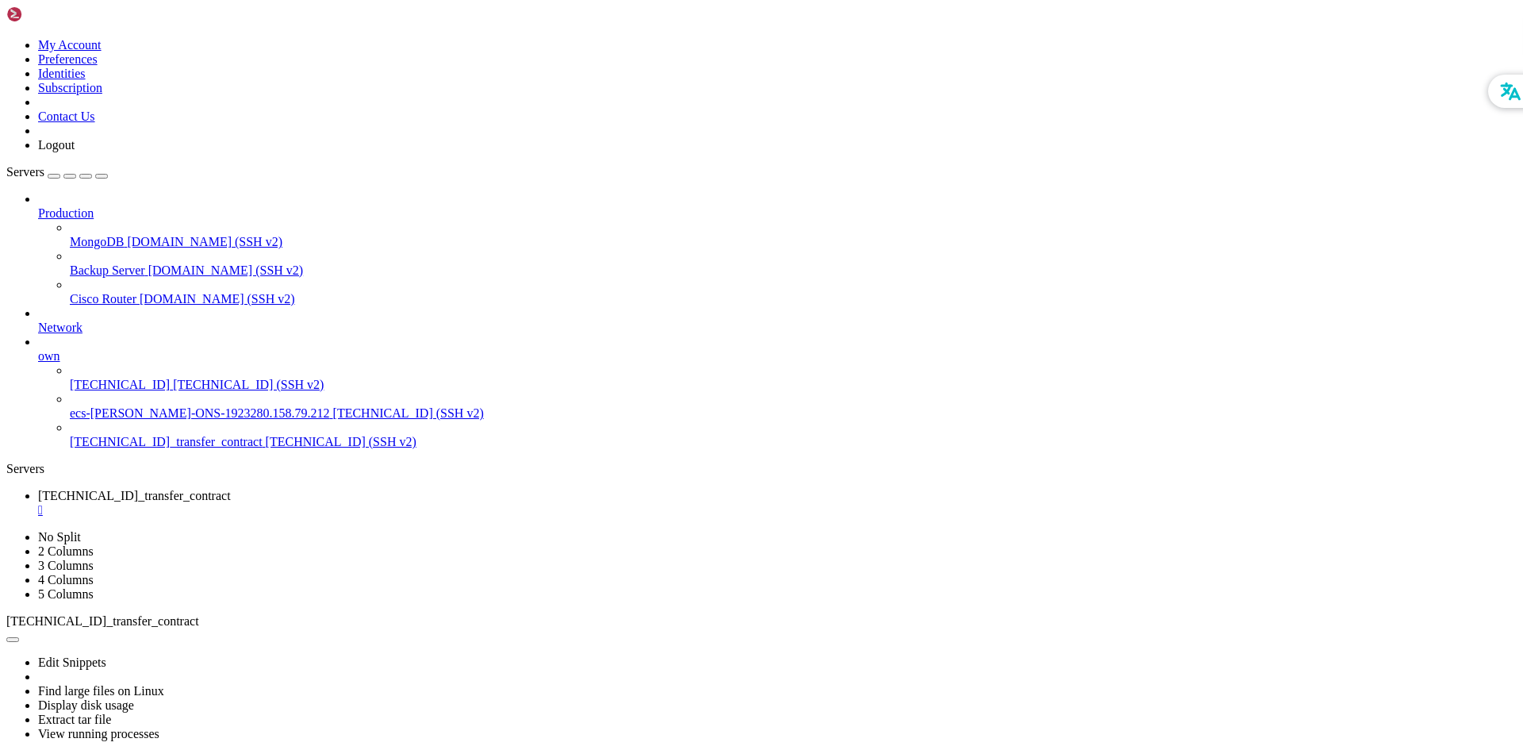
drag, startPoint x: 13, startPoint y: 1309, endPoint x: 20, endPoint y: 1402, distance: 93.1
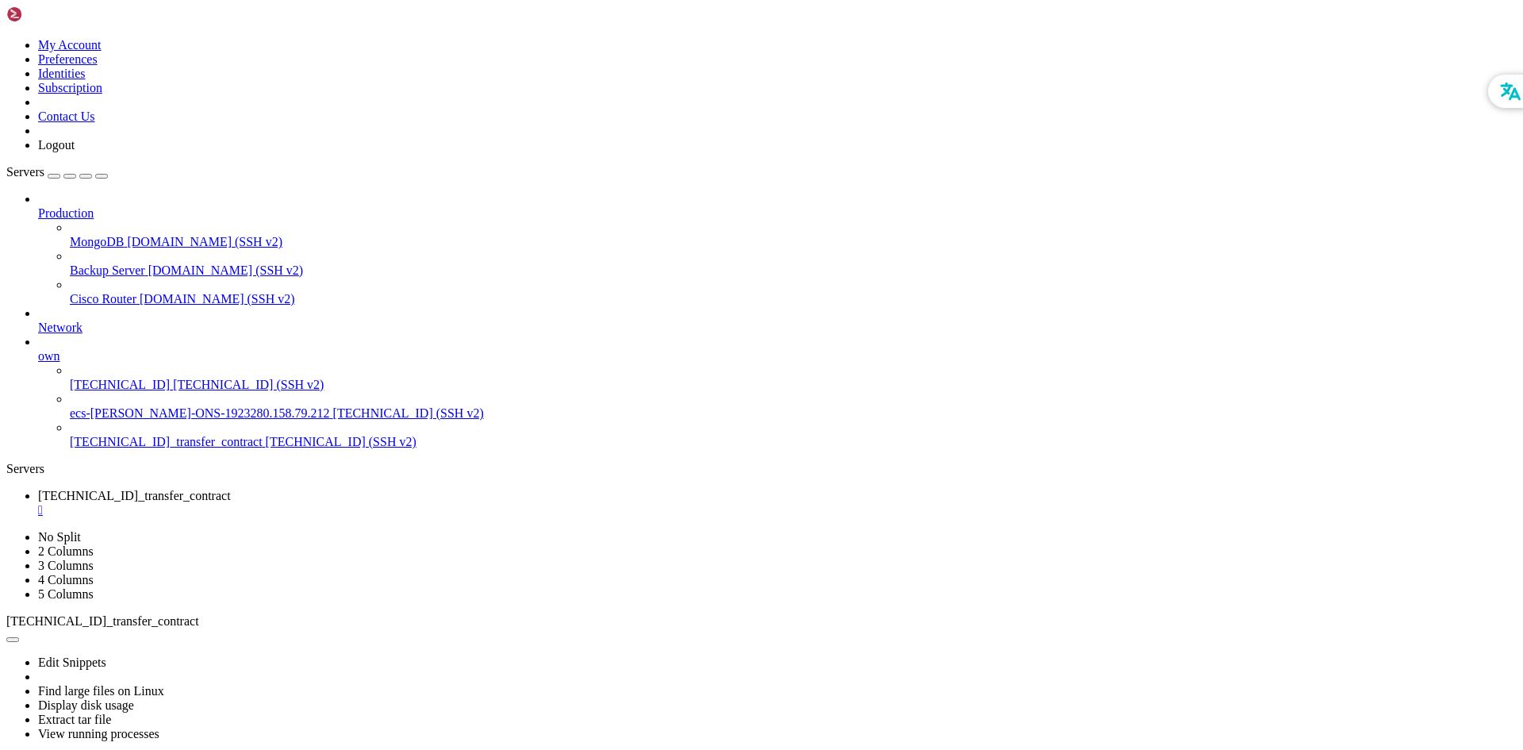
drag, startPoint x: 14, startPoint y: 1309, endPoint x: 127, endPoint y: 1390, distance: 138.7
drag, startPoint x: 641, startPoint y: 1191, endPoint x: 719, endPoint y: 1333, distance: 162.6
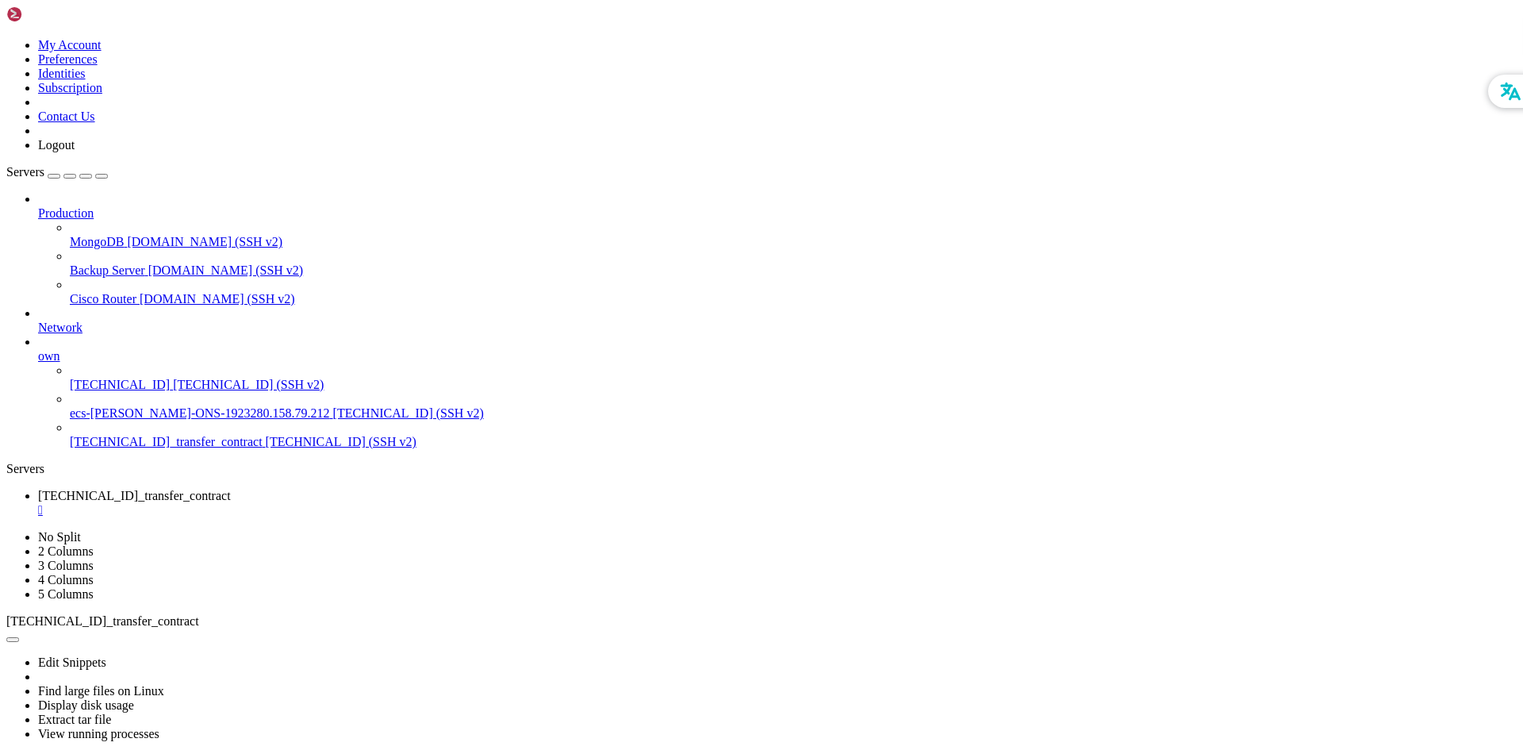
drag, startPoint x: 706, startPoint y: 1130, endPoint x: 672, endPoint y: 1295, distance: 168.5
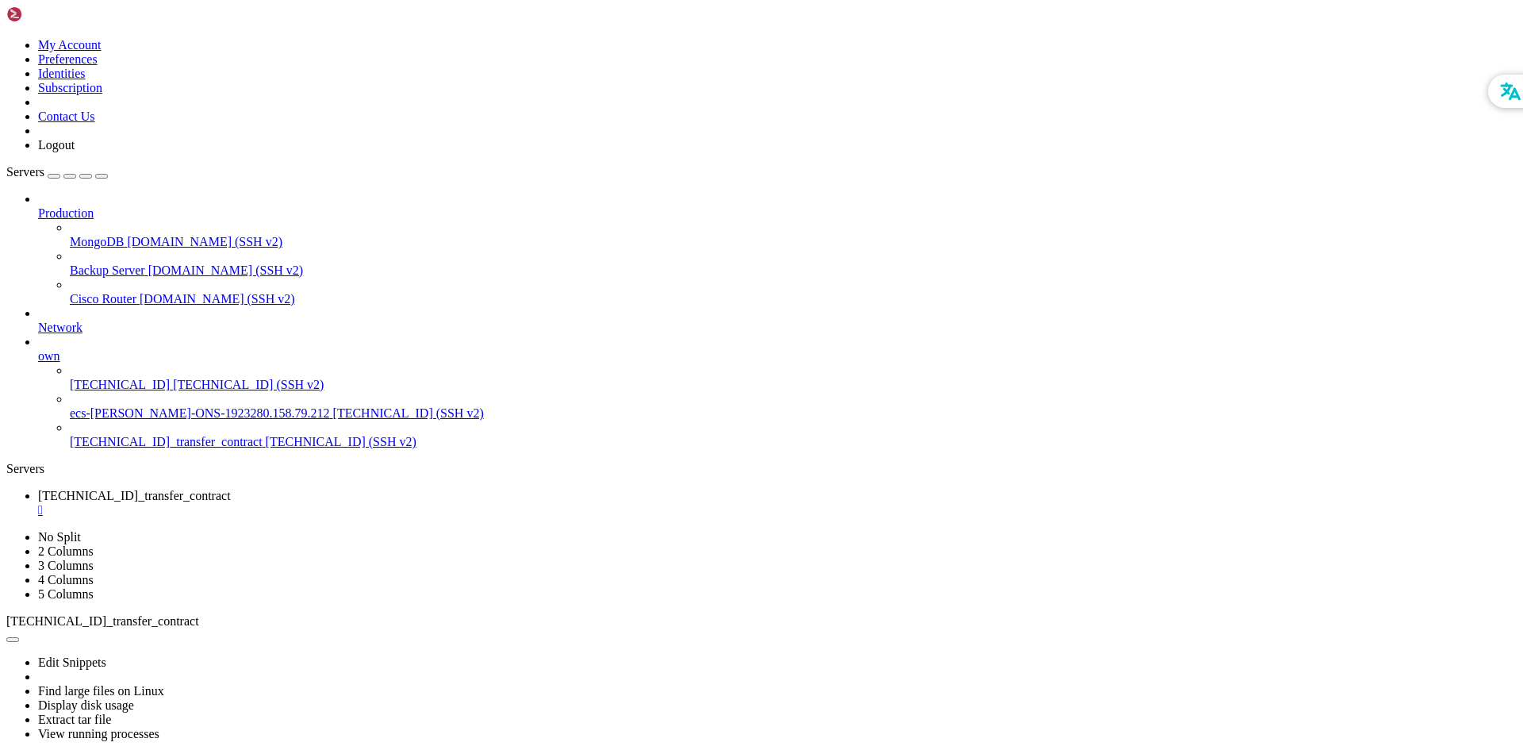
drag, startPoint x: 661, startPoint y: 1268, endPoint x: 659, endPoint y: 1311, distance: 43.7
drag, startPoint x: 182, startPoint y: 1399, endPoint x: 14, endPoint y: 1374, distance: 169.2
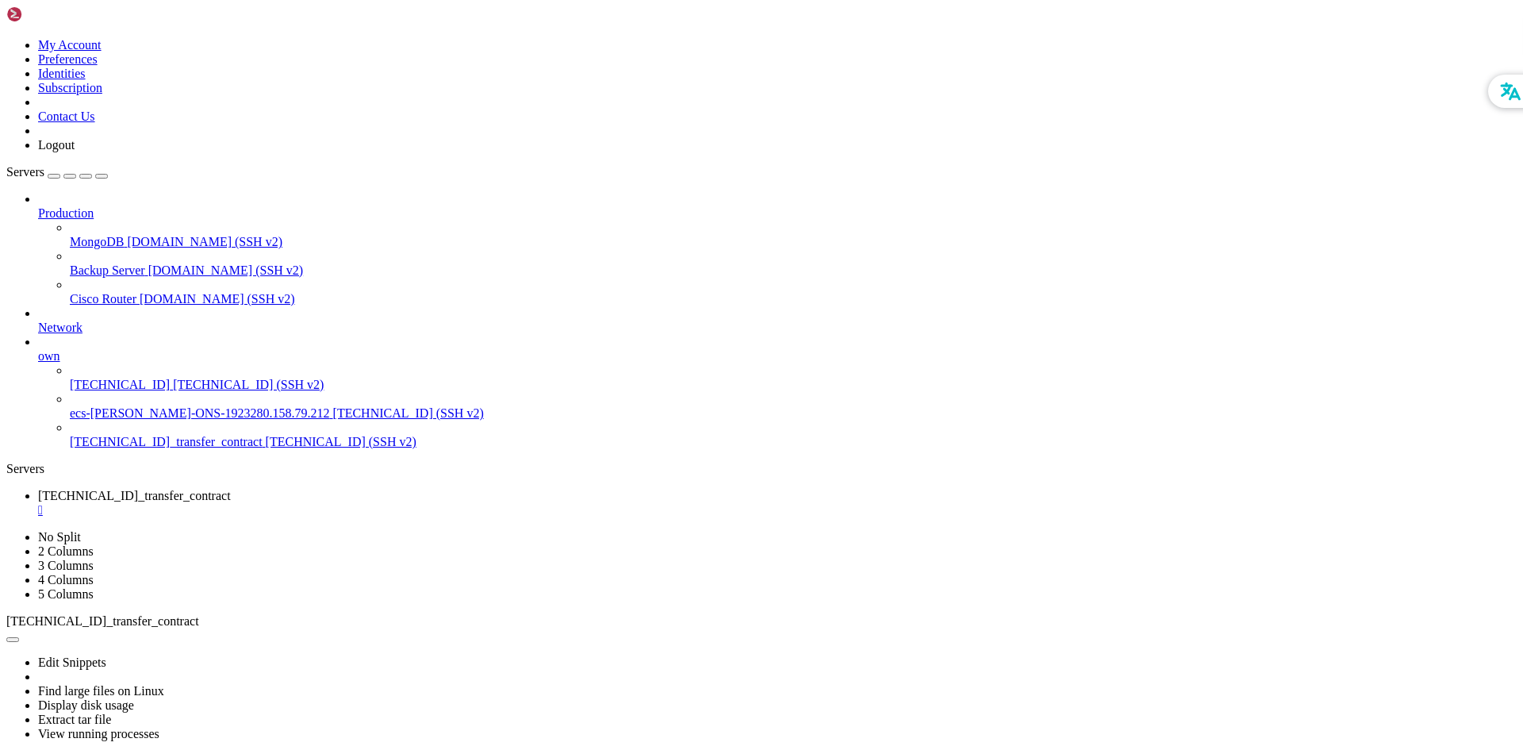
drag, startPoint x: 838, startPoint y: 1343, endPoint x: 775, endPoint y: 1374, distance: 69.9
drag, startPoint x: 677, startPoint y: 1176, endPoint x: 536, endPoint y: 1246, distance: 156.8
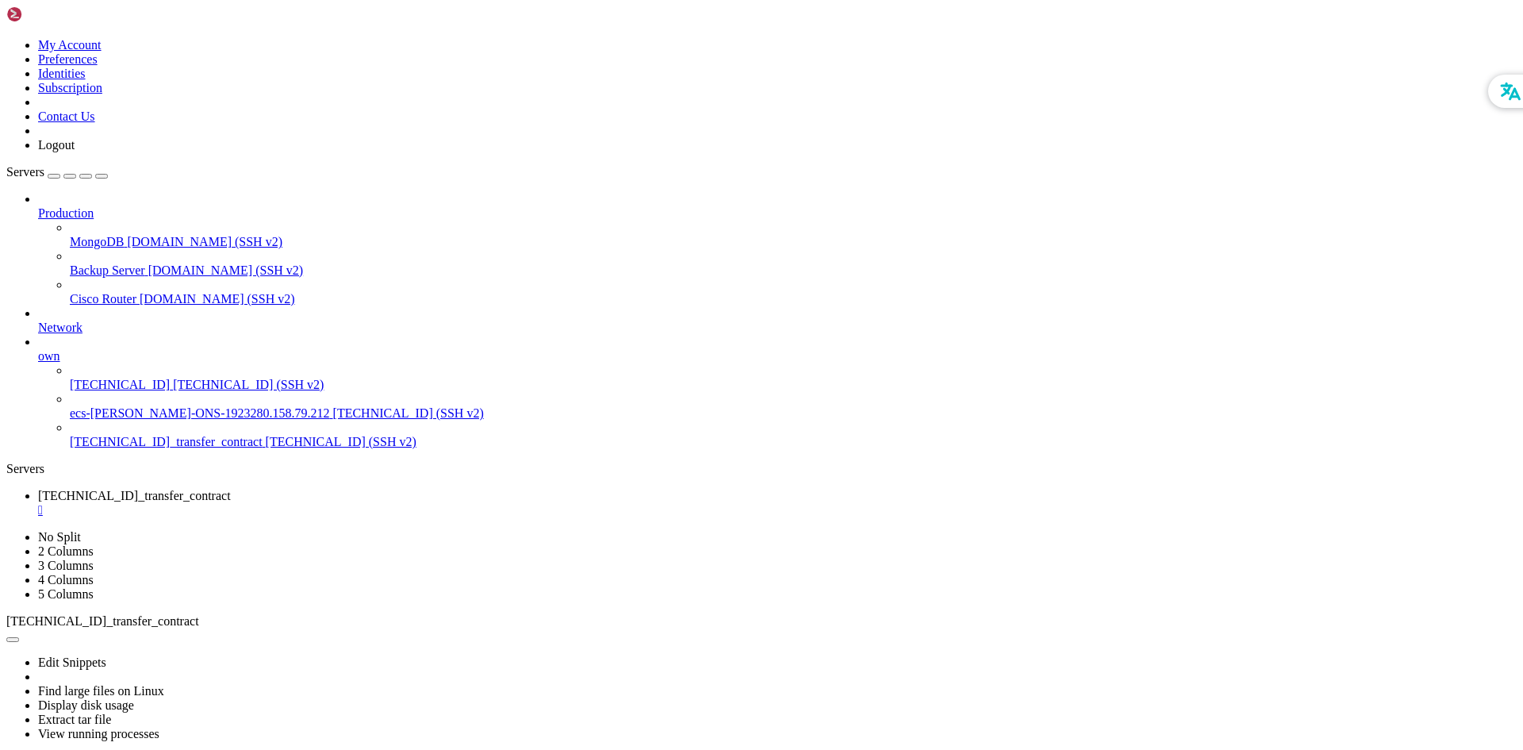
drag, startPoint x: 13, startPoint y: 1051, endPoint x: 1242, endPoint y: 1064, distance: 1229.6
drag, startPoint x: 410, startPoint y: 1194, endPoint x: 352, endPoint y: 1205, distance: 59.0
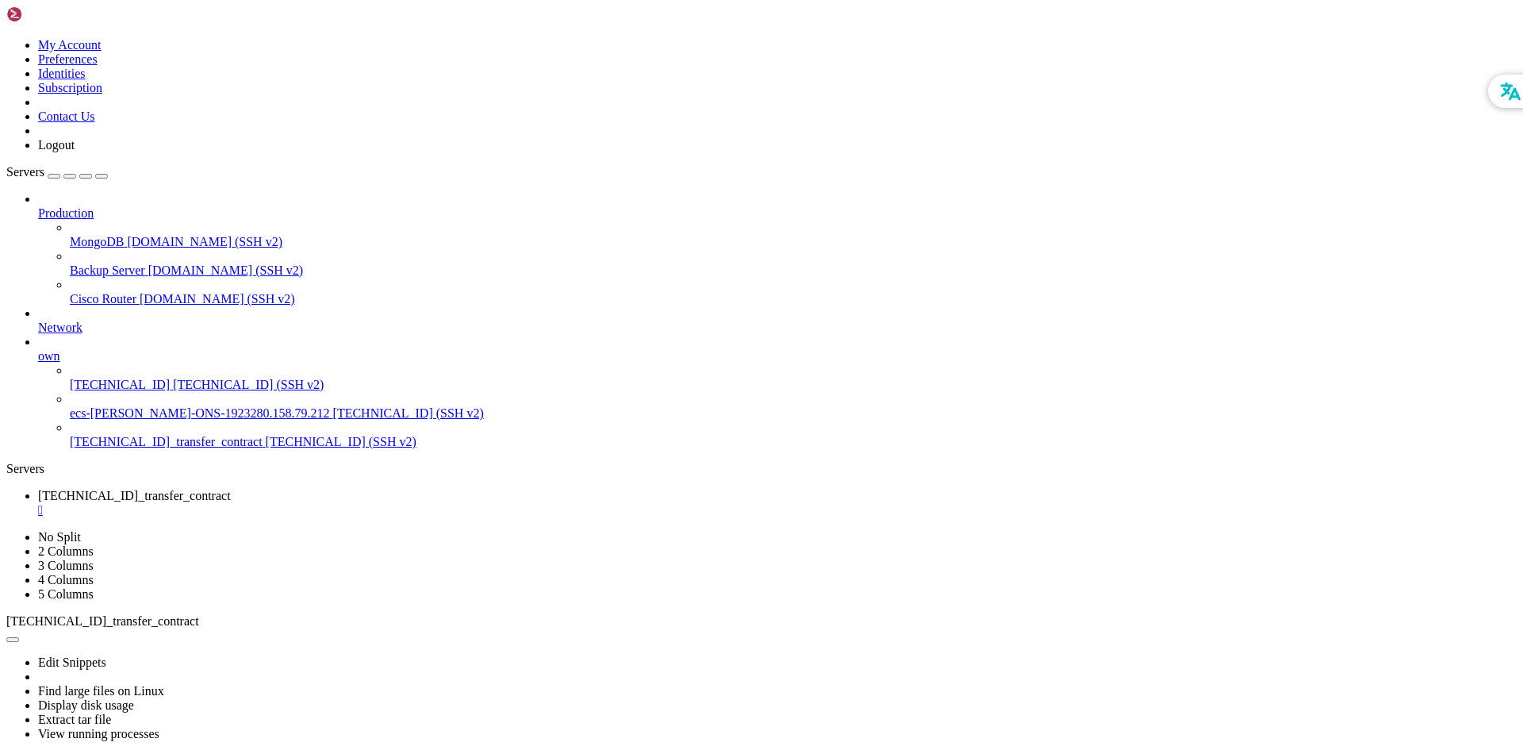
click at [130, 435] on span "[TECHNICAL_ID]_transfer_contract" at bounding box center [166, 441] width 193 height 13
click at [131, 435] on span "[TECHNICAL_ID]_transfer_contract" at bounding box center [166, 441] width 193 height 13
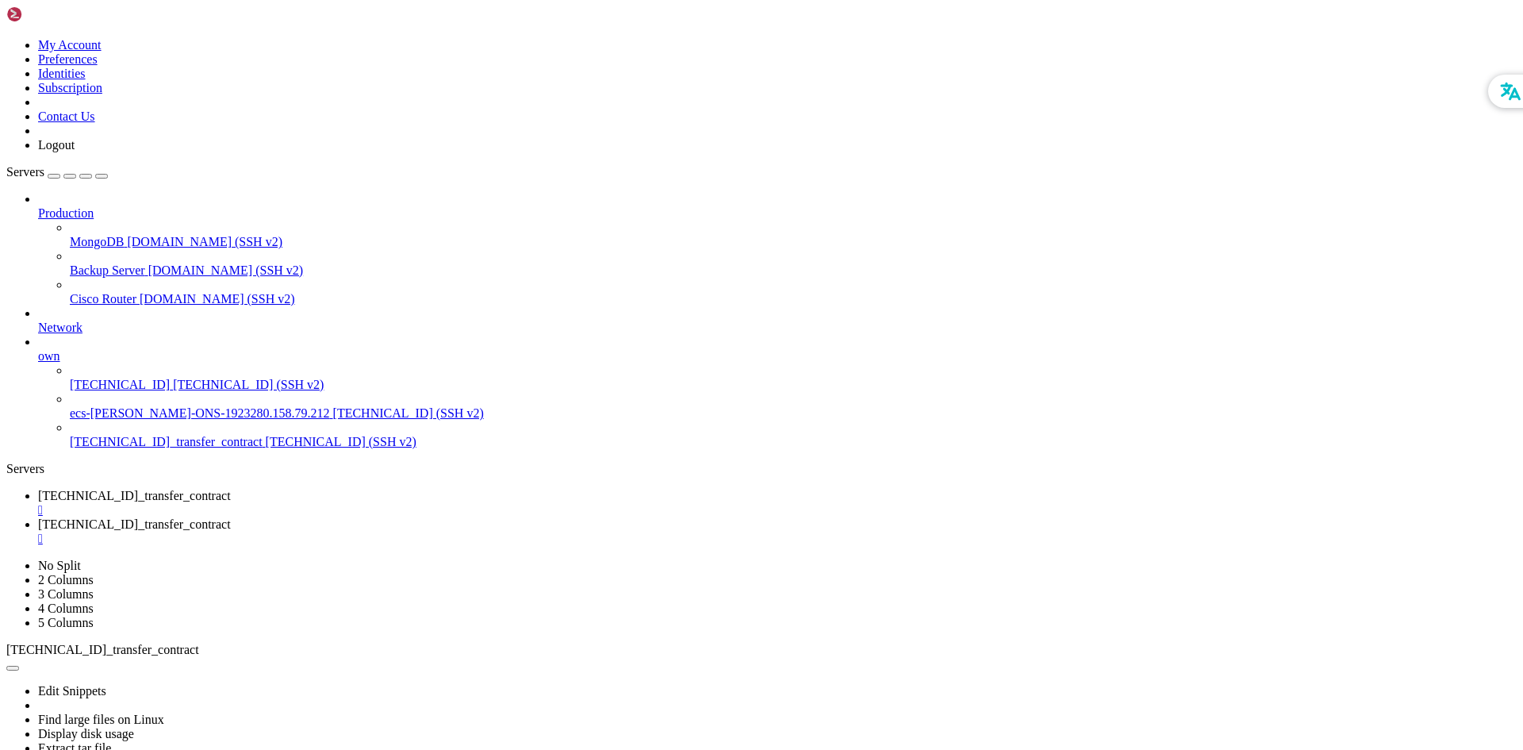
click at [231, 489] on span "[TECHNICAL_ID]_transfer_contract" at bounding box center [134, 495] width 193 height 13
click at [231, 517] on span "[TECHNICAL_ID]_transfer_contract" at bounding box center [134, 523] width 193 height 13
click at [231, 489] on span "[TECHNICAL_ID]_transfer_contract" at bounding box center [134, 495] width 193 height 13
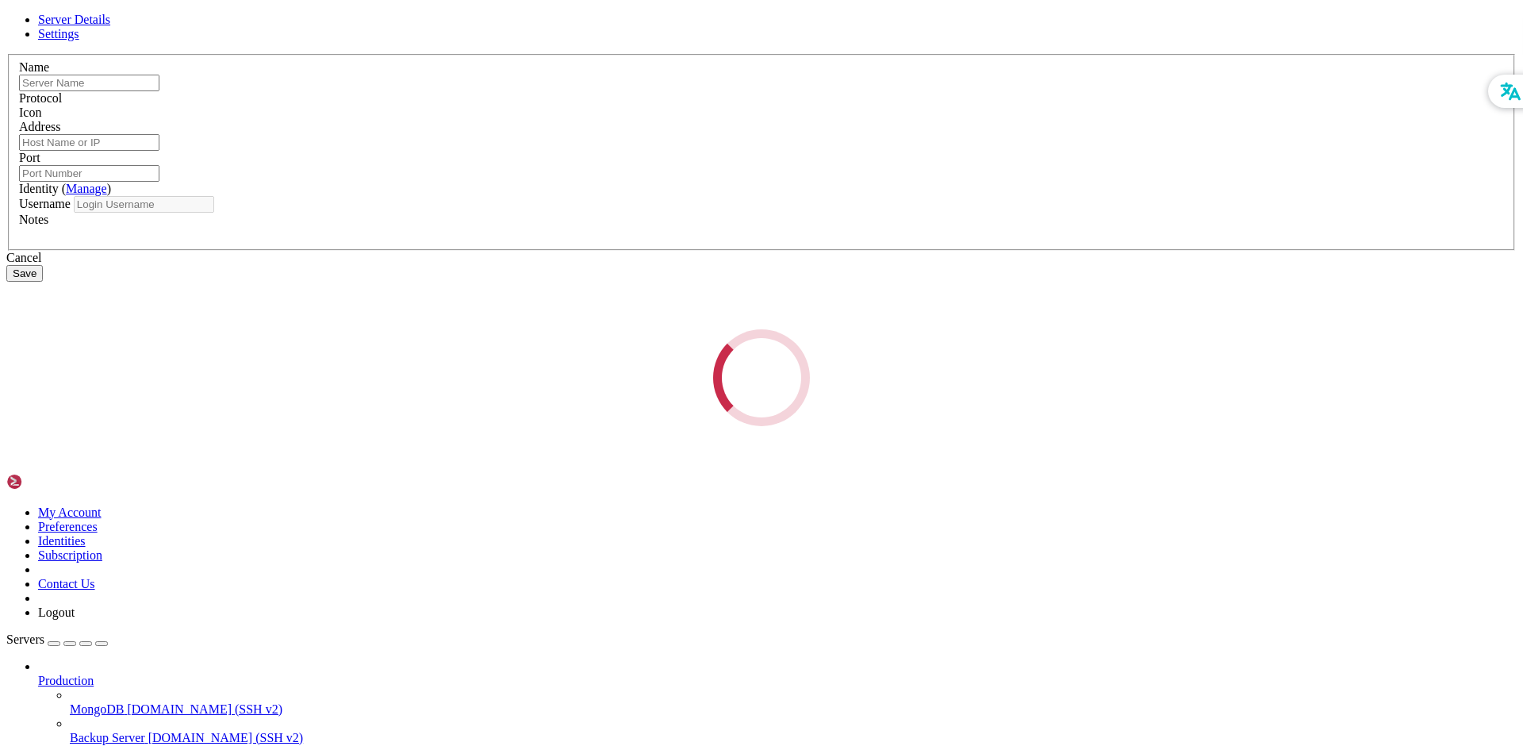
type input "[TECHNICAL_ID]_transfer_contract"
type input "[TECHNICAL_ID]"
type input "22"
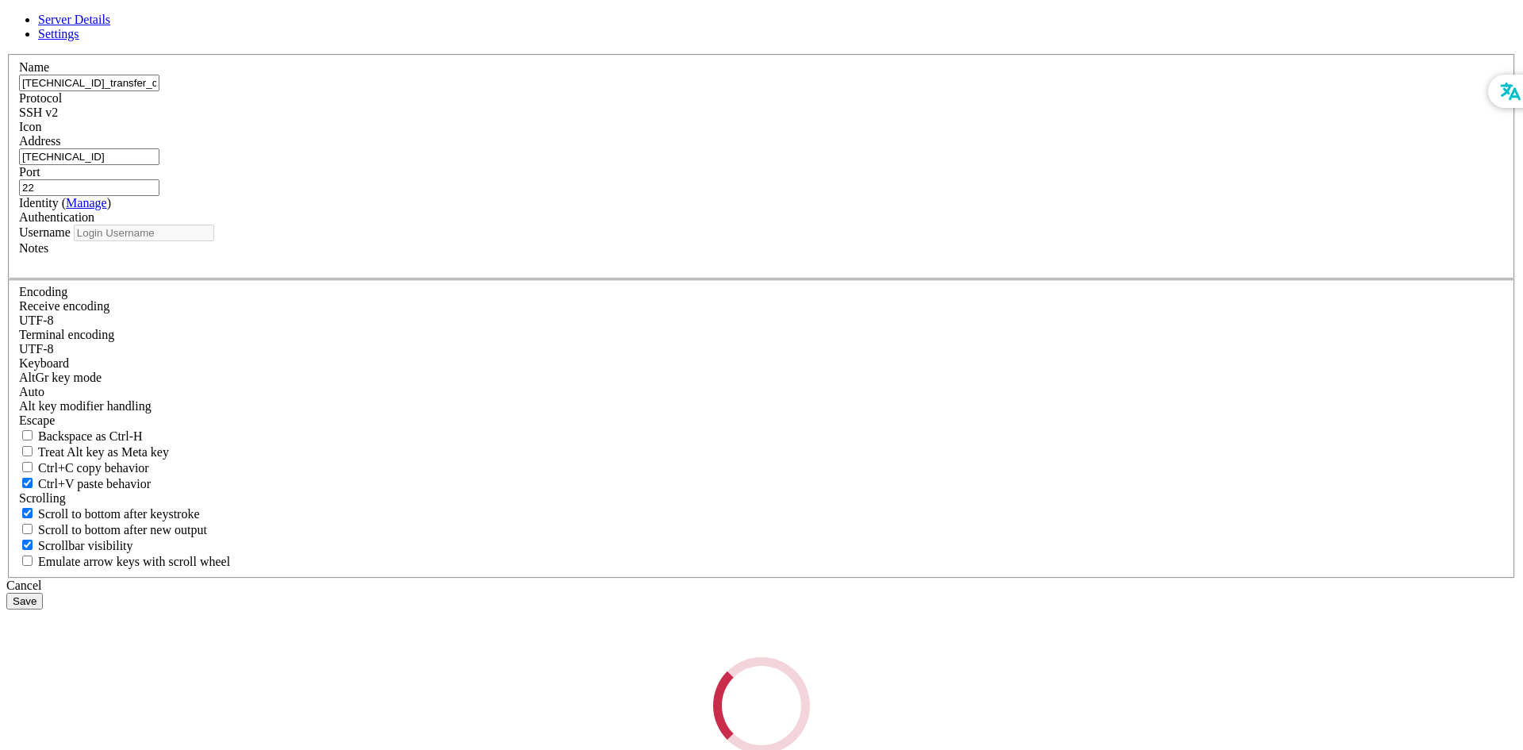
type input "linux"
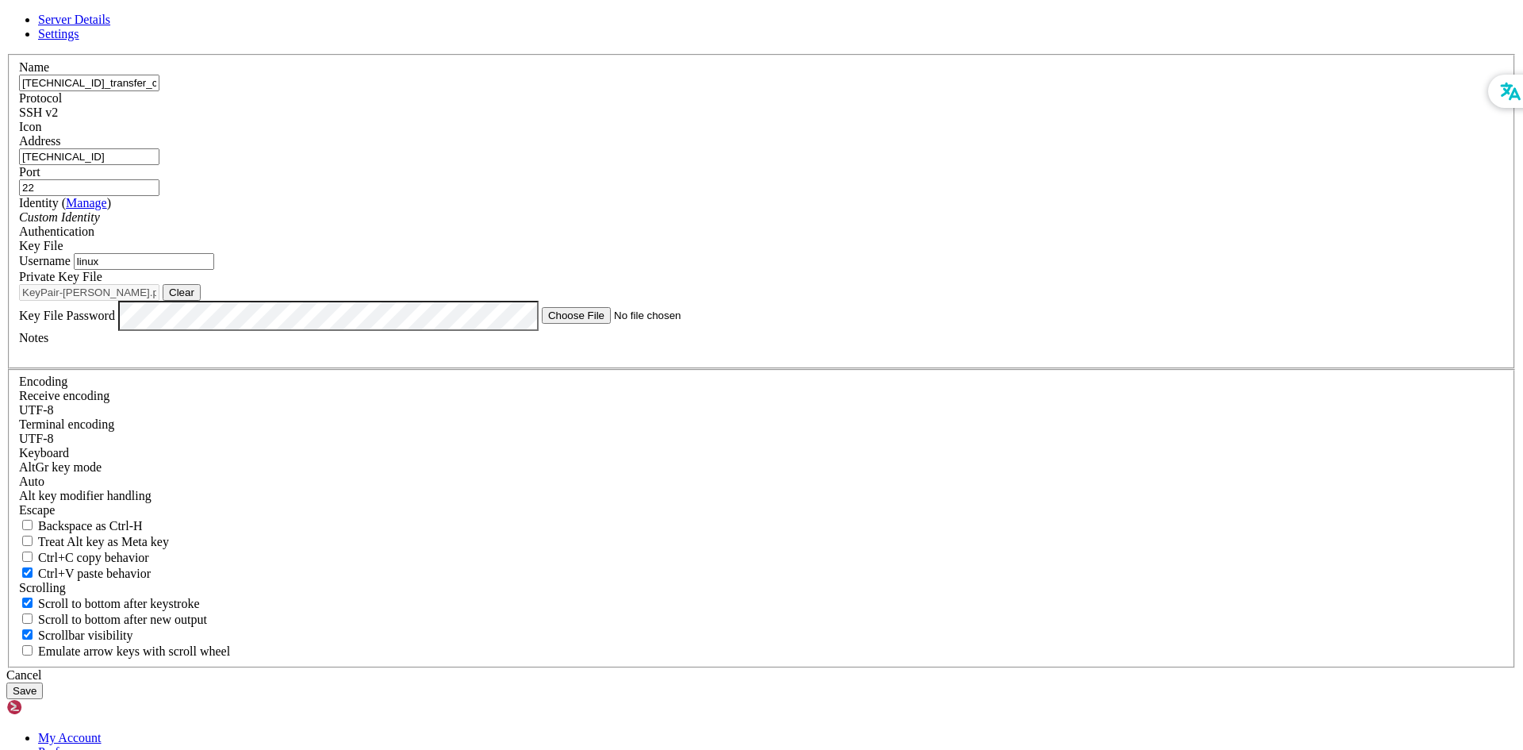
drag, startPoint x: 633, startPoint y: 260, endPoint x: 493, endPoint y: 258, distance: 139.6
click at [493, 258] on div "Server Details Settings Name [TECHNICAL_ID]_transfer_contract Protocol SSH v2 I…" at bounding box center [761, 356] width 1510 height 686
click at [849, 668] on div "Cancel" at bounding box center [761, 675] width 1510 height 14
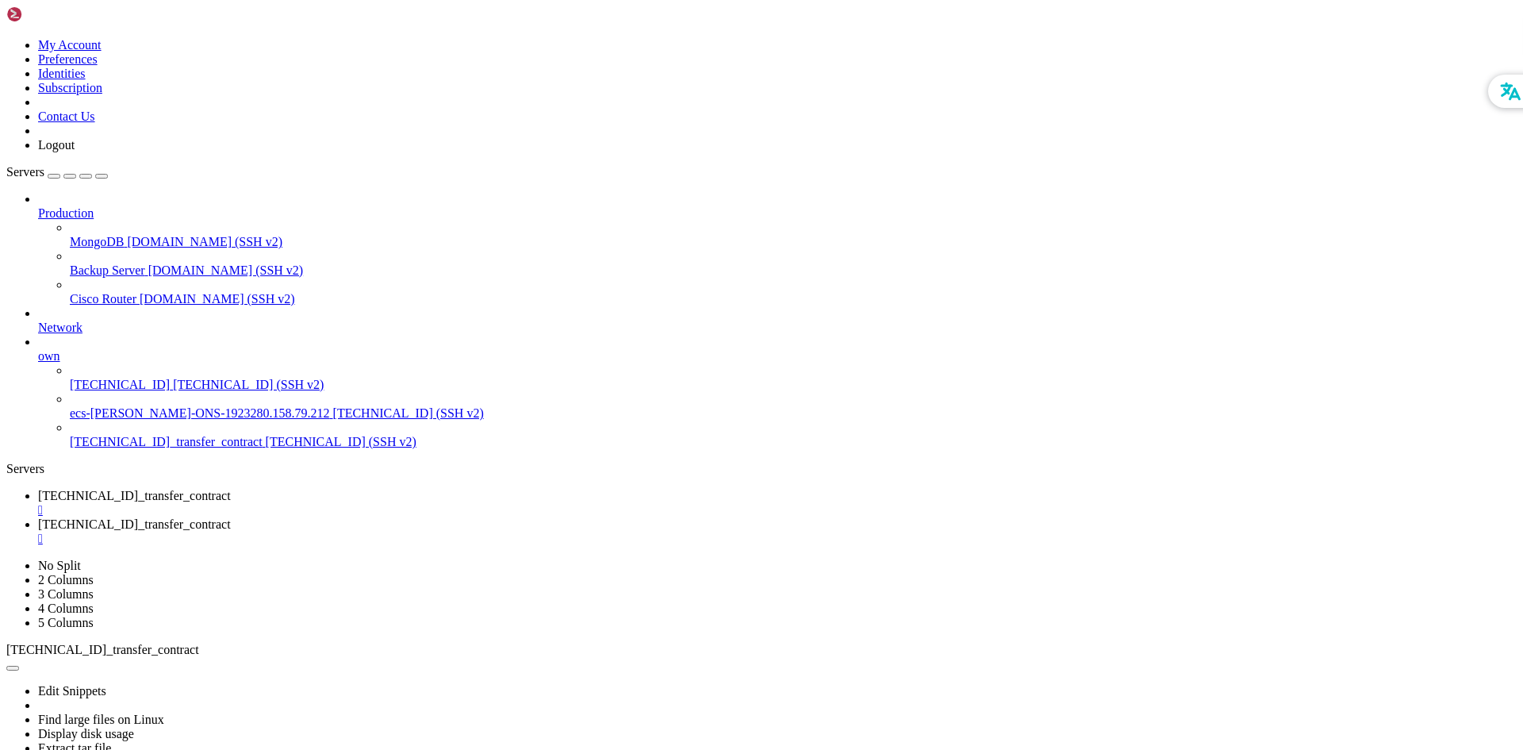
drag, startPoint x: 21, startPoint y: 1107, endPoint x: 745, endPoint y: 1336, distance: 758.7
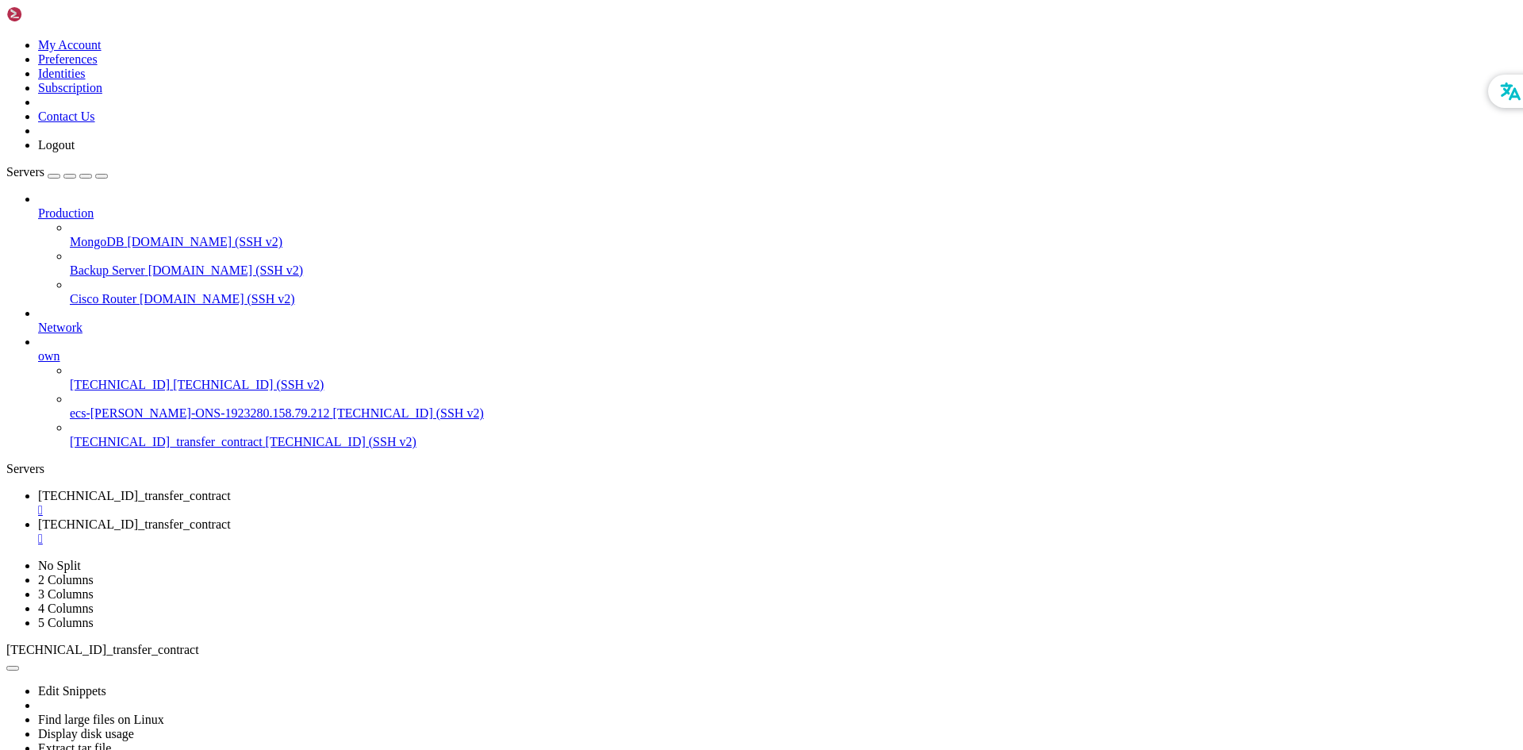
drag, startPoint x: 78, startPoint y: 1267, endPoint x: 219, endPoint y: 1272, distance: 141.3
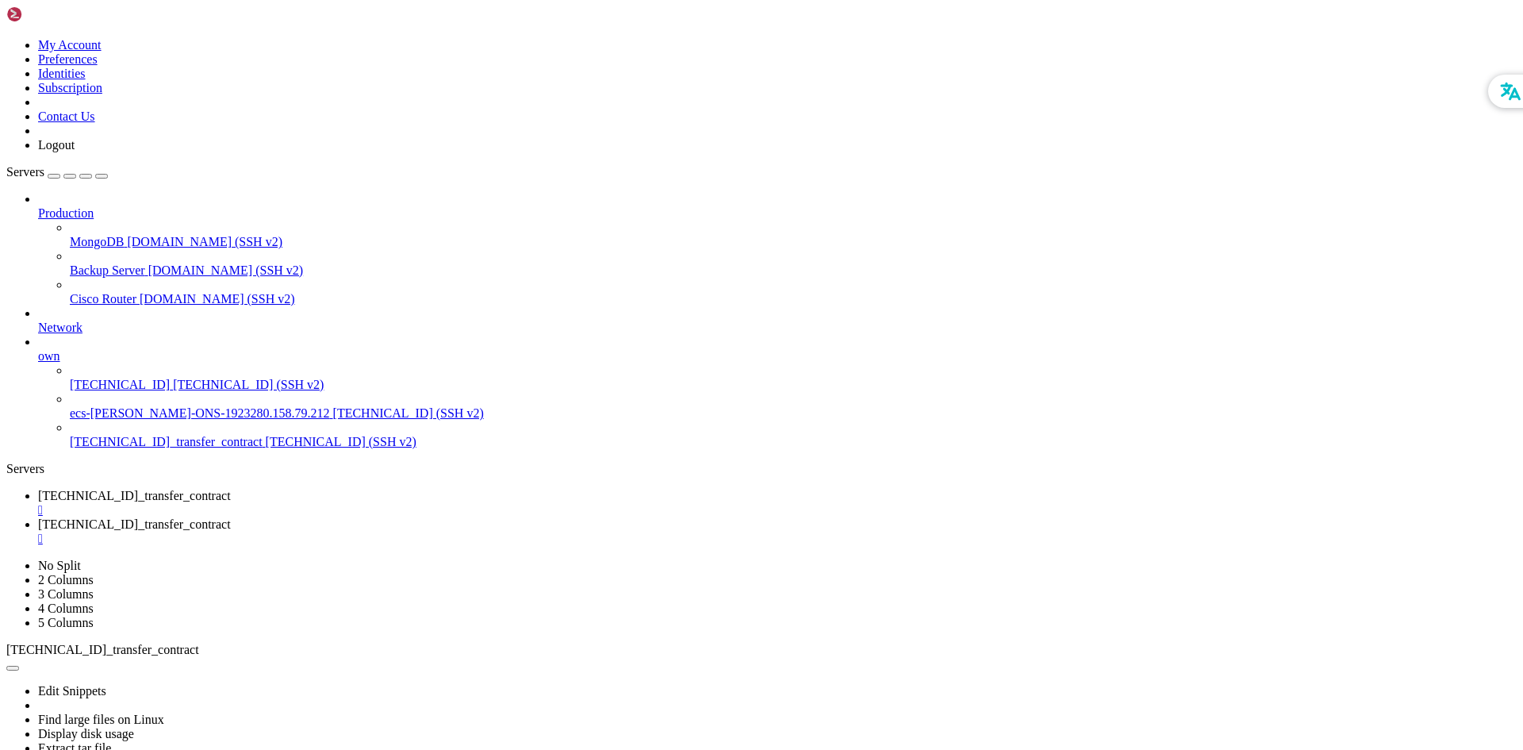
drag, startPoint x: 81, startPoint y: 1226, endPoint x: 219, endPoint y: 1228, distance: 138.0
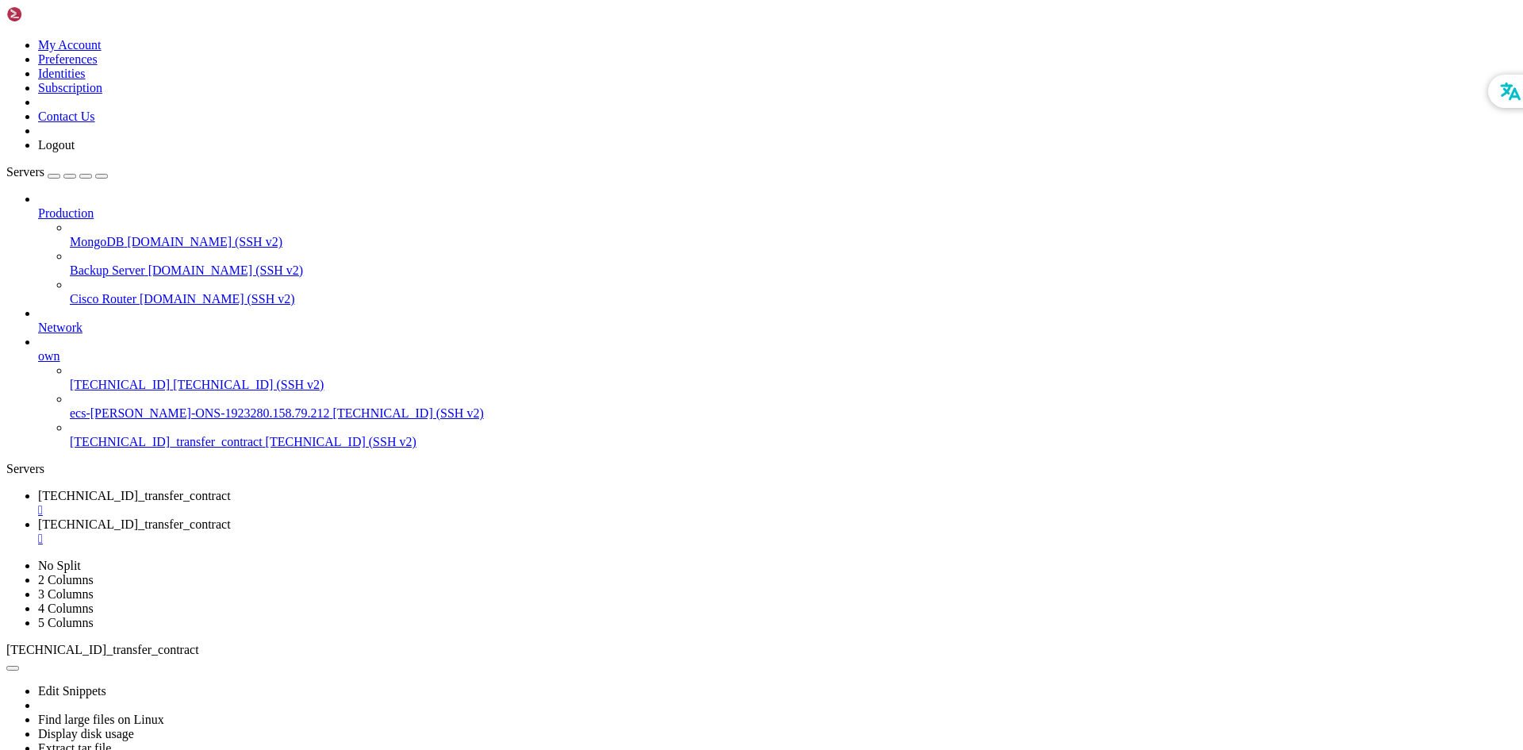
drag, startPoint x: 105, startPoint y: 1119, endPoint x: 332, endPoint y: 1120, distance: 226.9
drag, startPoint x: 442, startPoint y: 1218, endPoint x: 396, endPoint y: 1268, distance: 67.9
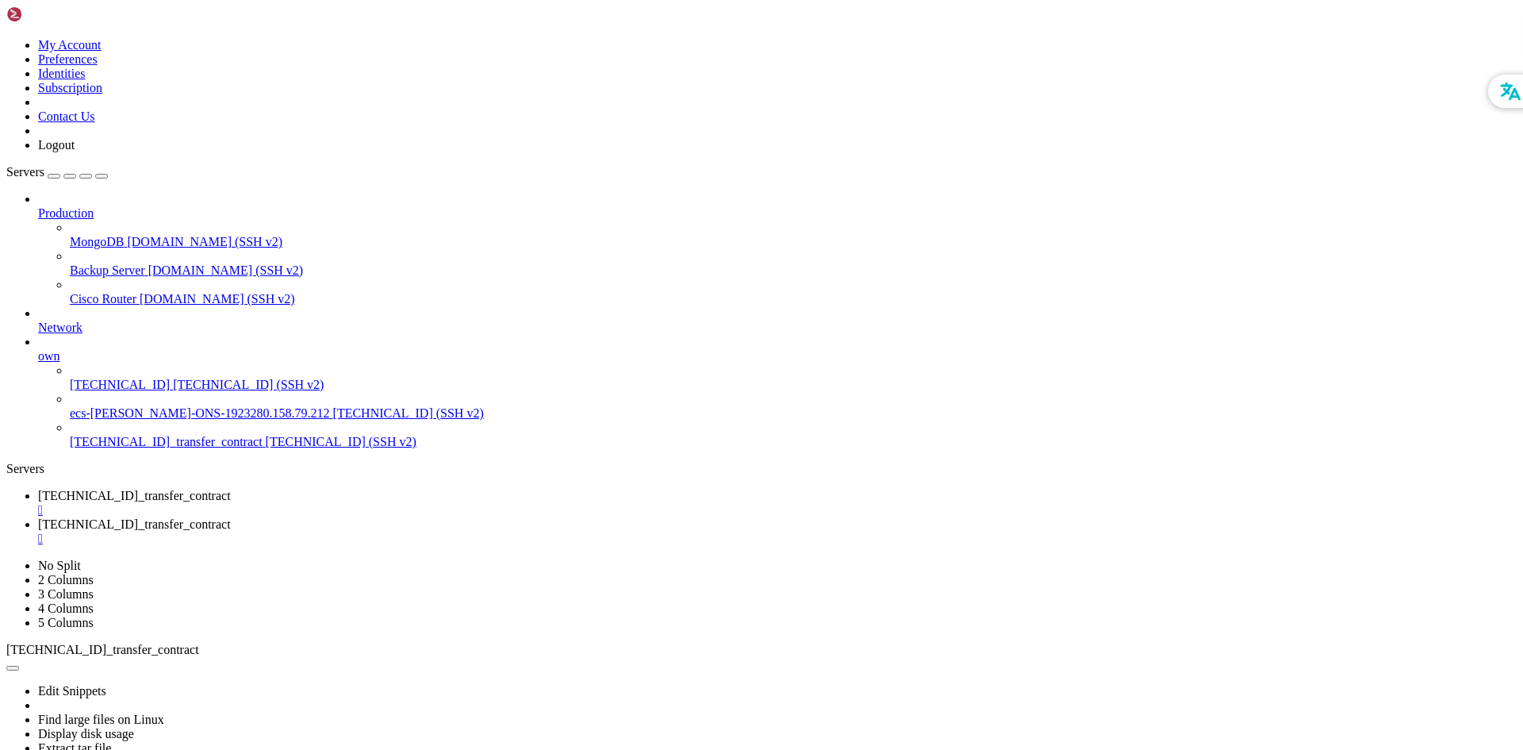
drag, startPoint x: 106, startPoint y: 1095, endPoint x: 319, endPoint y: 1095, distance: 212.6
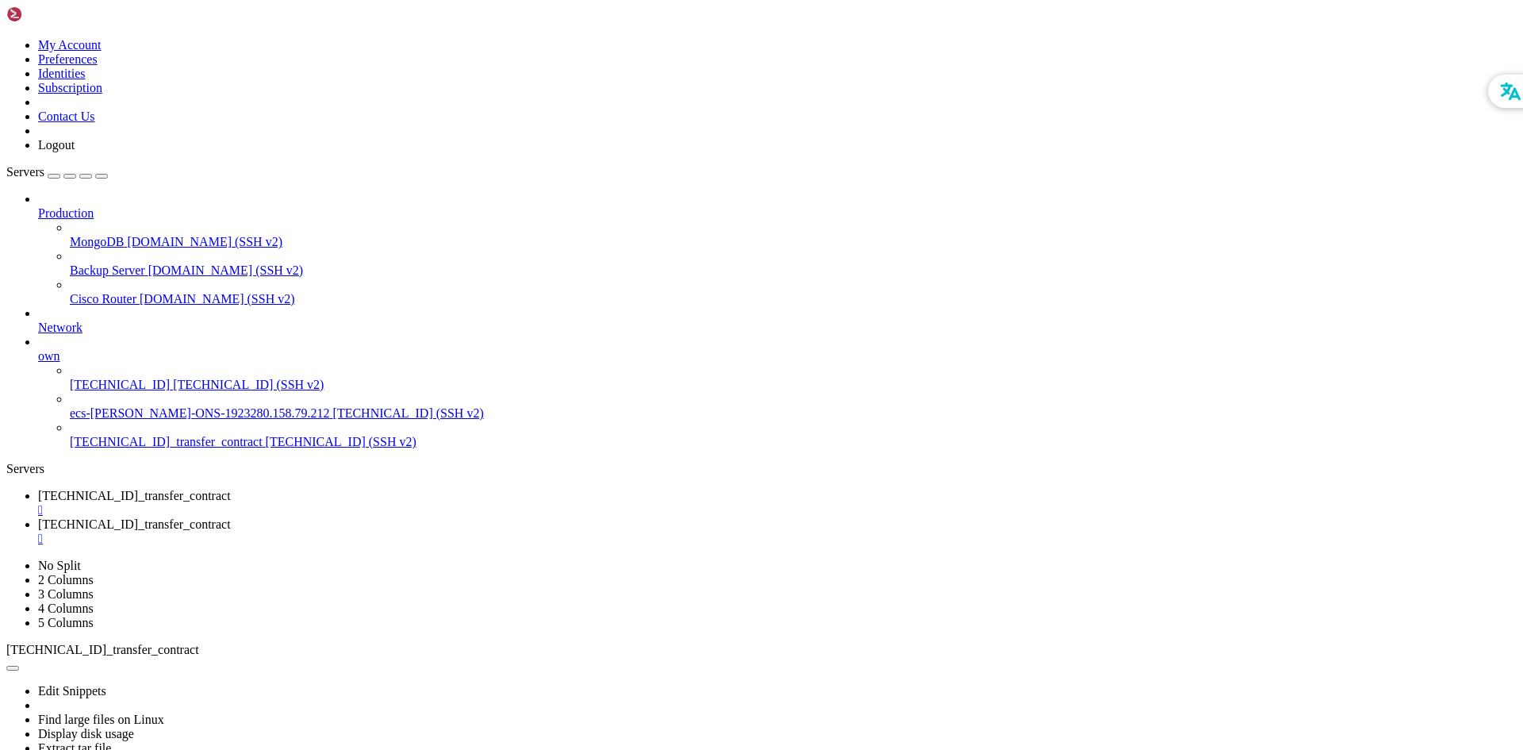
scroll to position [31218, 0]
drag, startPoint x: 103, startPoint y: 1270, endPoint x: 299, endPoint y: 1269, distance: 195.9
